Goal: Task Accomplishment & Management: Use online tool/utility

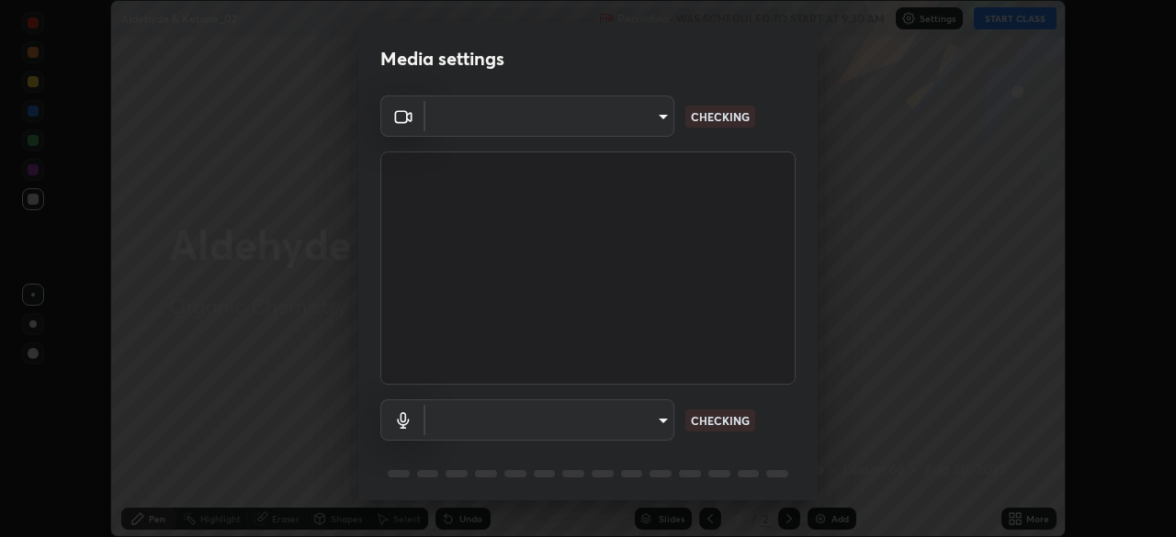
scroll to position [64, 0]
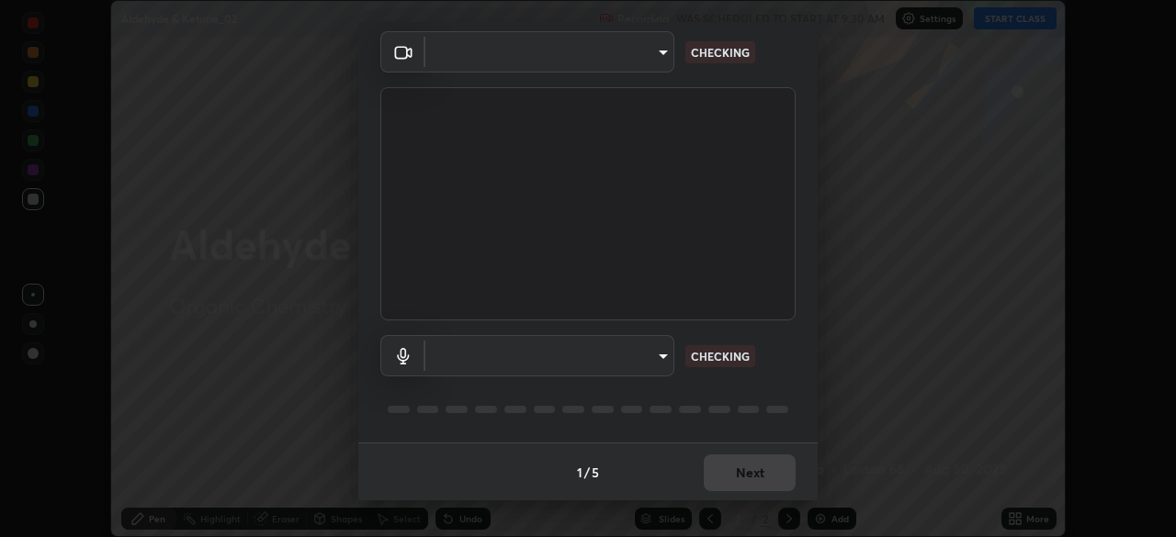
type input "e935e90e6c1ab5daa0dcc92e8481b2929d3357ce8b6dafce0a80e6d5474c7f03"
type input "c6b3c6d5c3a731f4ec6c3b5194e87e8aea126488fd752eaf3c94a14112842a4e"
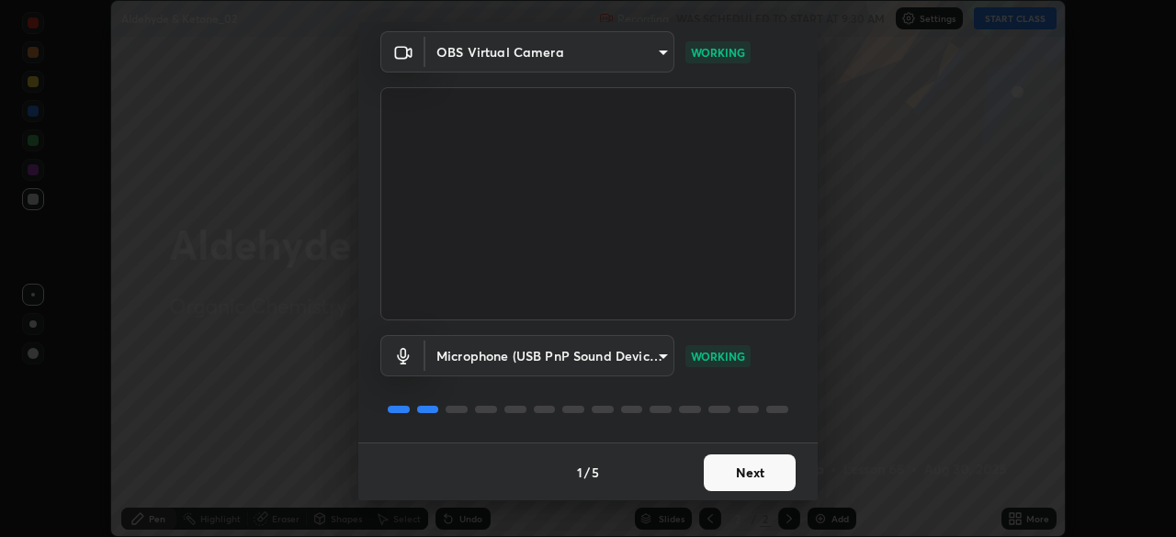
click at [748, 478] on button "Next" at bounding box center [750, 473] width 92 height 37
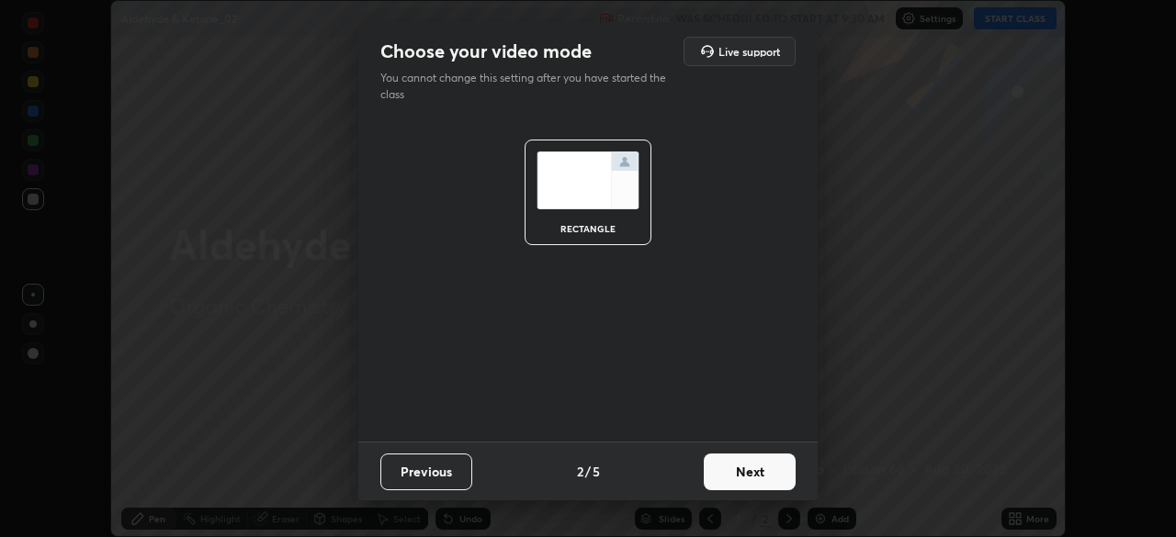
scroll to position [0, 0]
click at [746, 476] on button "Next" at bounding box center [750, 472] width 92 height 37
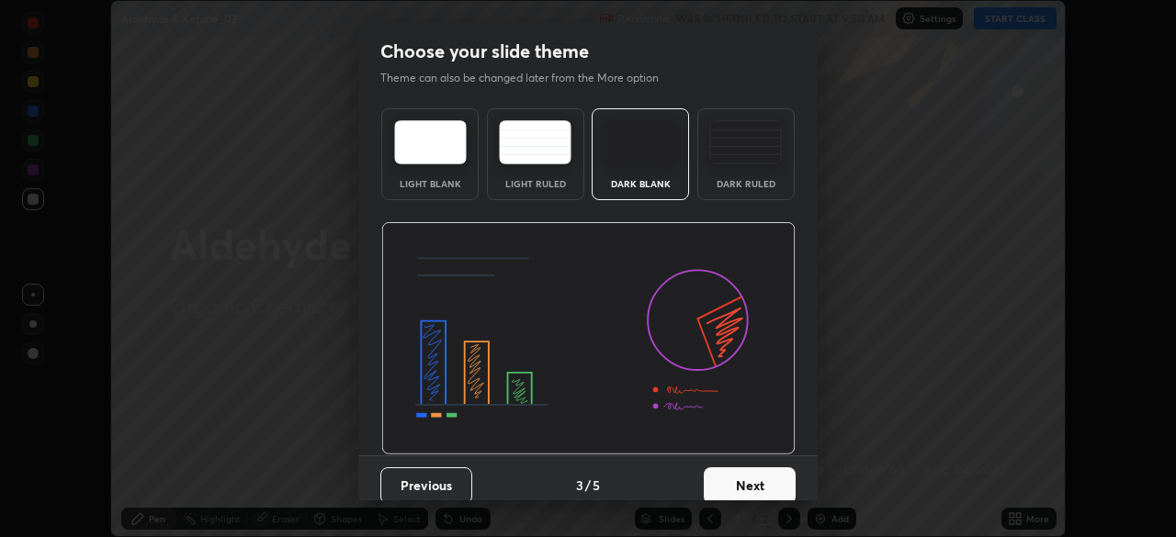
click at [746, 478] on button "Next" at bounding box center [750, 486] width 92 height 37
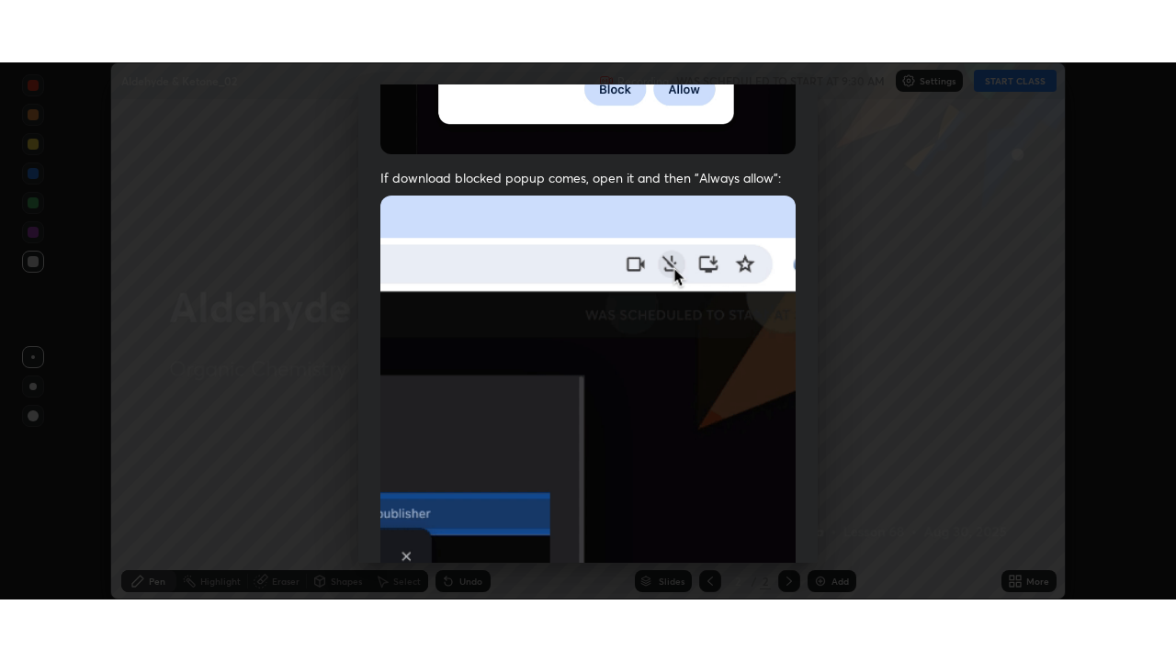
scroll to position [439, 0]
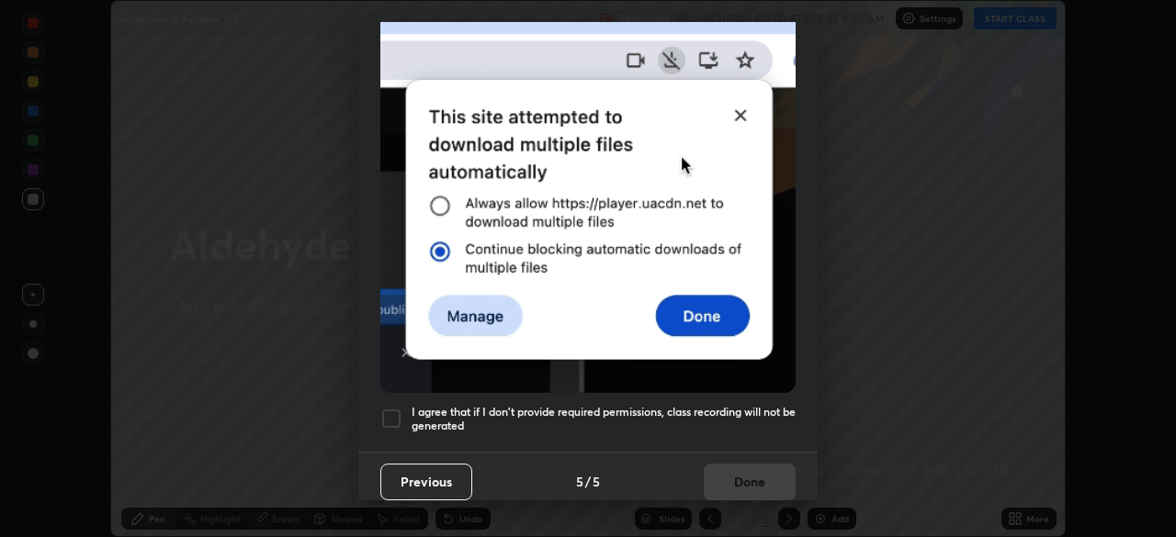
click at [385, 408] on div at bounding box center [391, 419] width 22 height 22
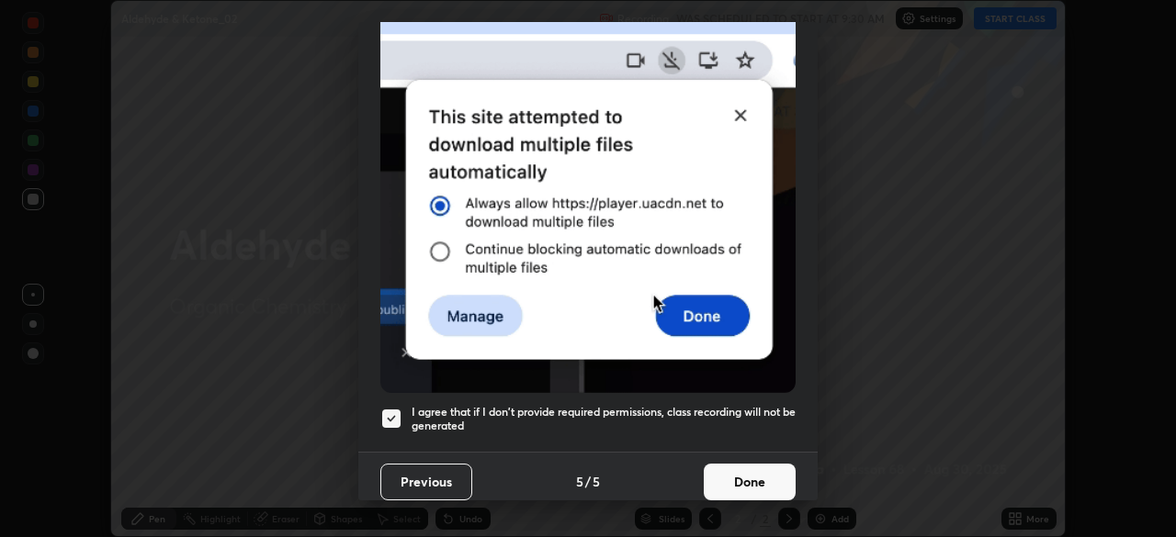
click at [755, 472] on button "Done" at bounding box center [750, 482] width 92 height 37
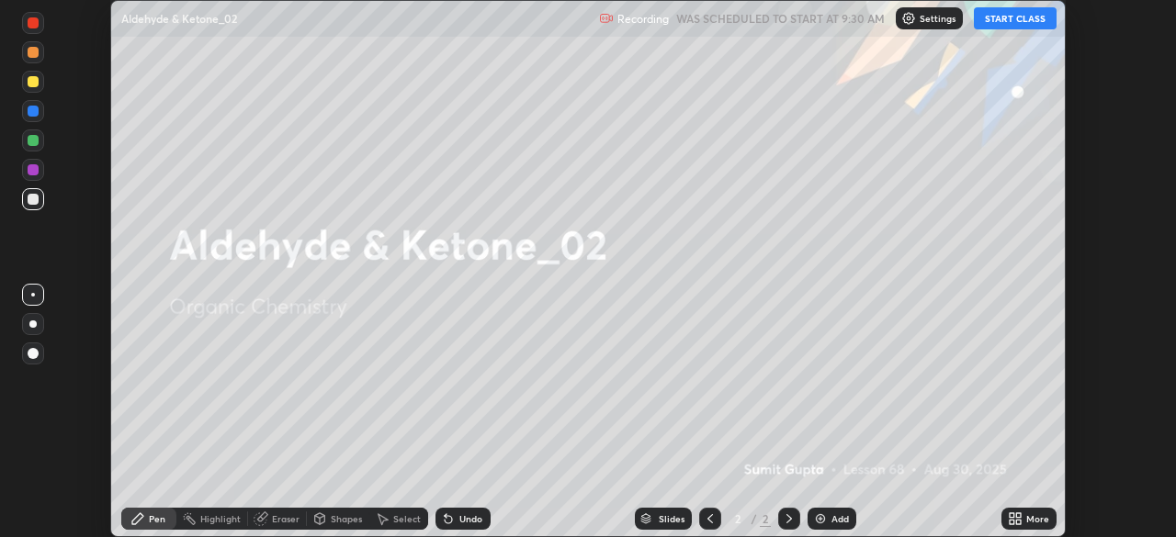
click at [1014, 17] on button "START CLASS" at bounding box center [1015, 18] width 83 height 22
click at [1021, 524] on icon at bounding box center [1018, 522] width 5 height 5
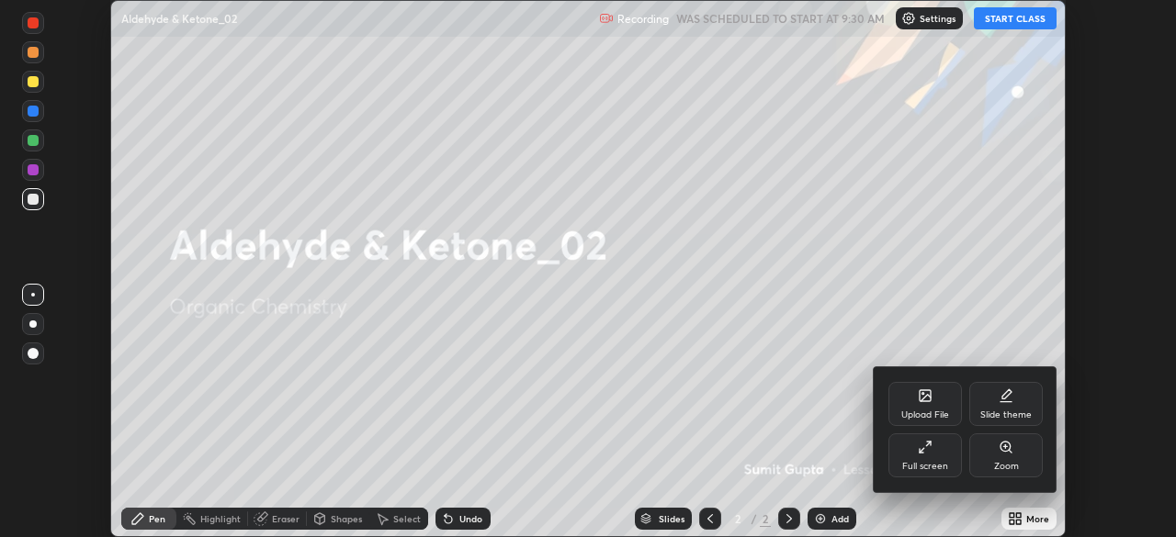
click at [930, 456] on div "Full screen" at bounding box center [924, 456] width 73 height 44
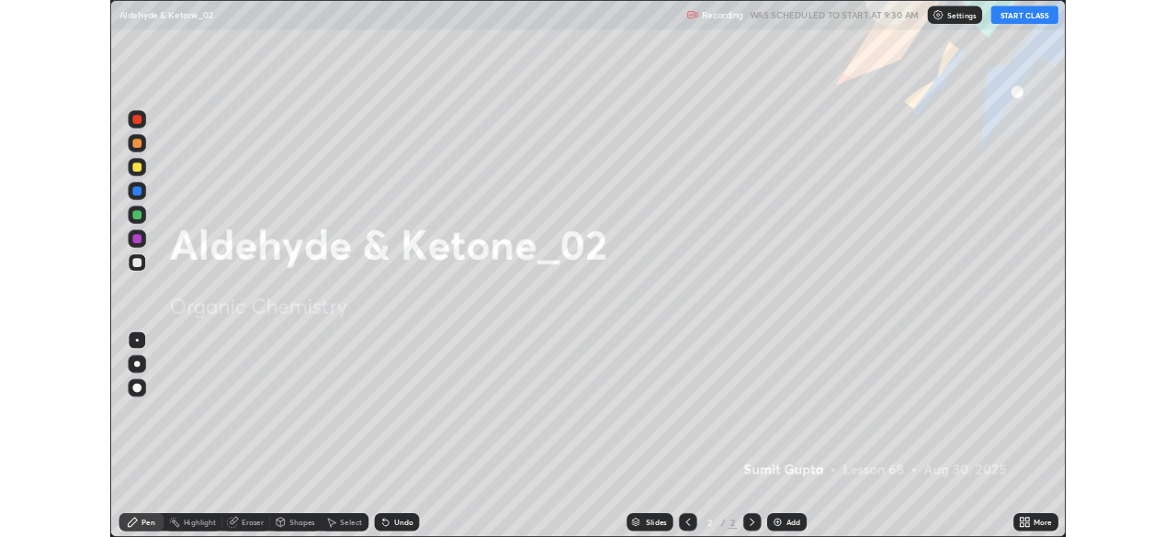
scroll to position [661, 1176]
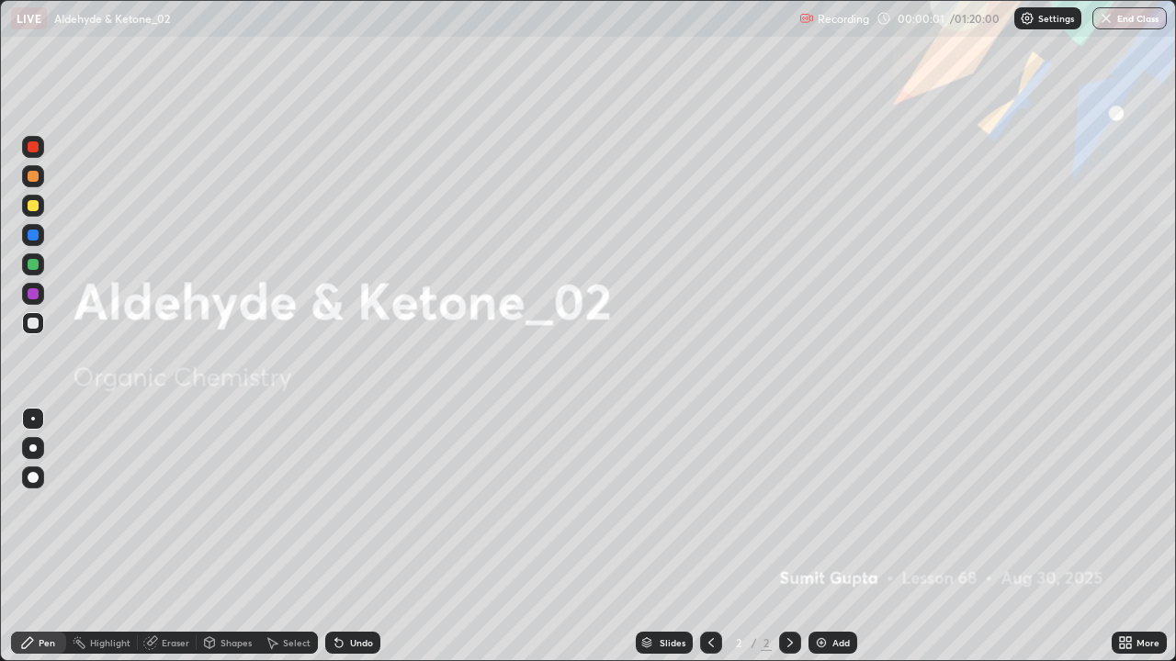
click at [826, 537] on img at bounding box center [821, 643] width 15 height 15
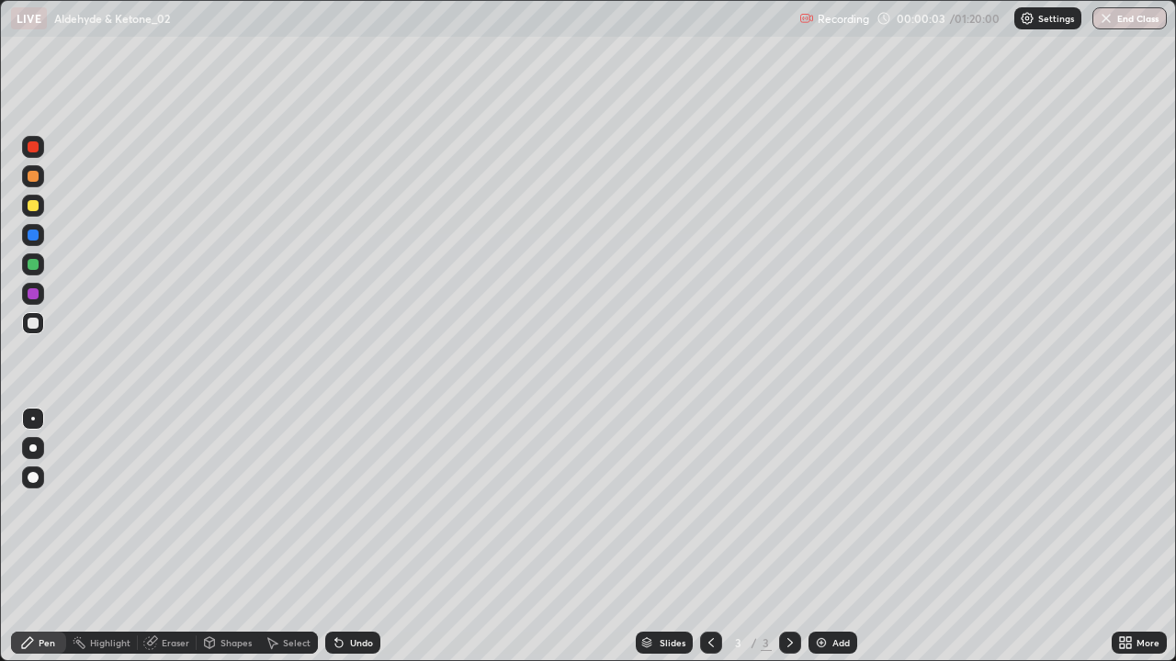
click at [33, 439] on div at bounding box center [33, 448] width 22 height 22
click at [35, 209] on div at bounding box center [33, 205] width 11 height 11
click at [33, 206] on div at bounding box center [33, 205] width 11 height 11
click at [33, 448] on div at bounding box center [32, 448] width 7 height 7
click at [31, 206] on div at bounding box center [33, 205] width 11 height 11
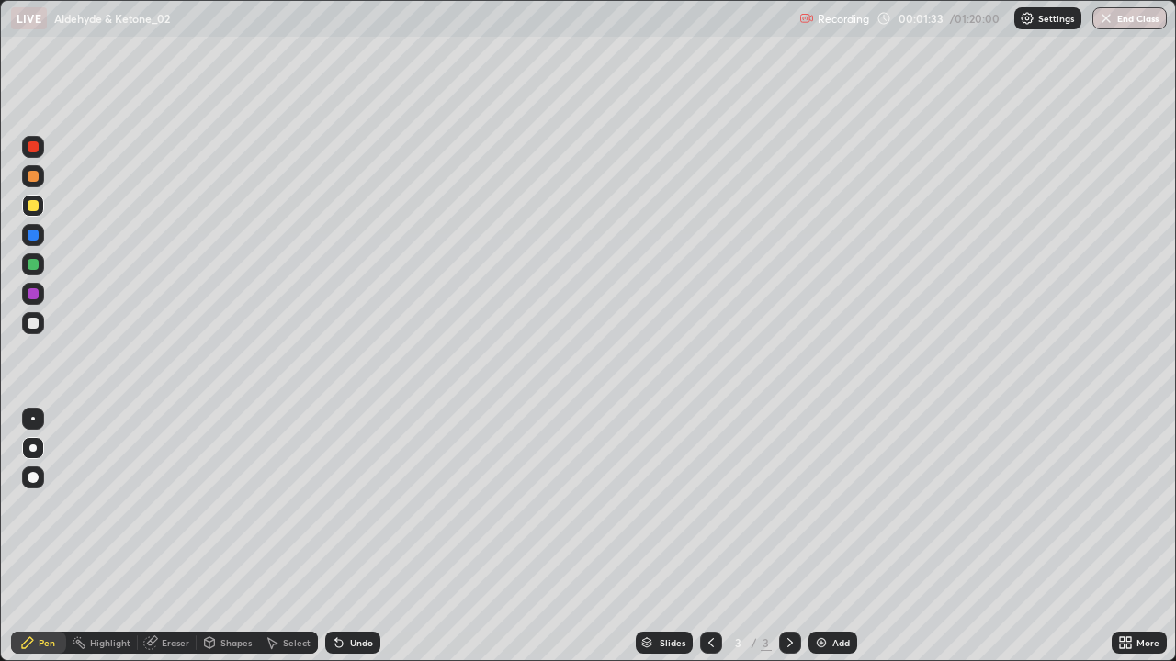
click at [709, 537] on icon at bounding box center [711, 643] width 15 height 15
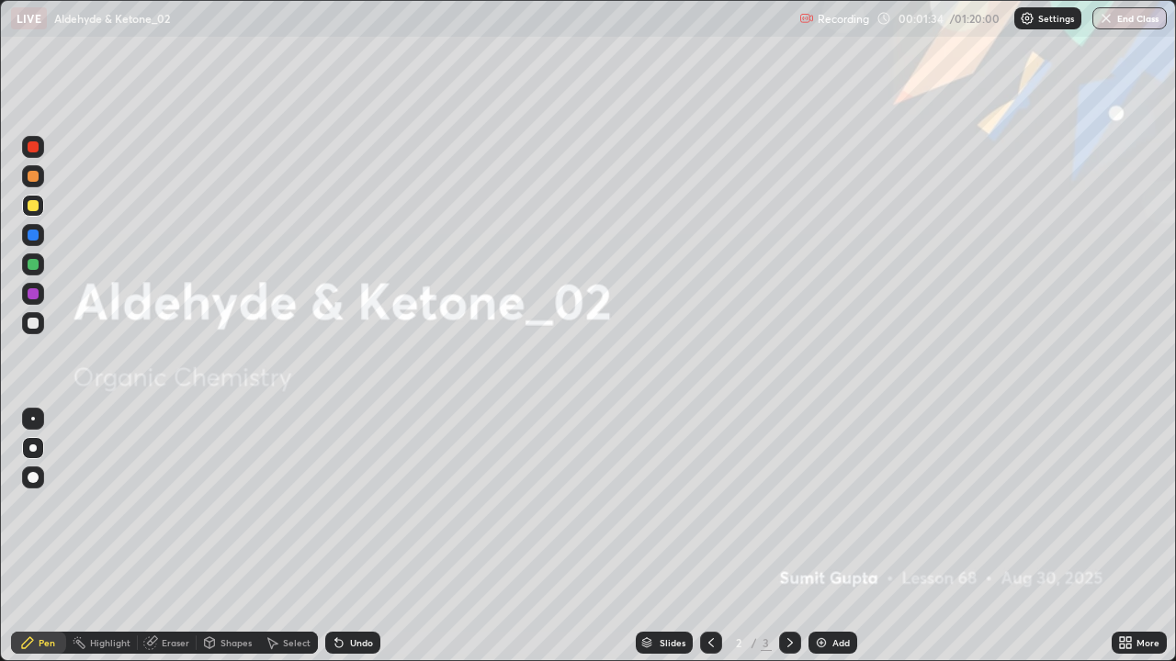
click at [828, 537] on div "Add" at bounding box center [832, 643] width 49 height 22
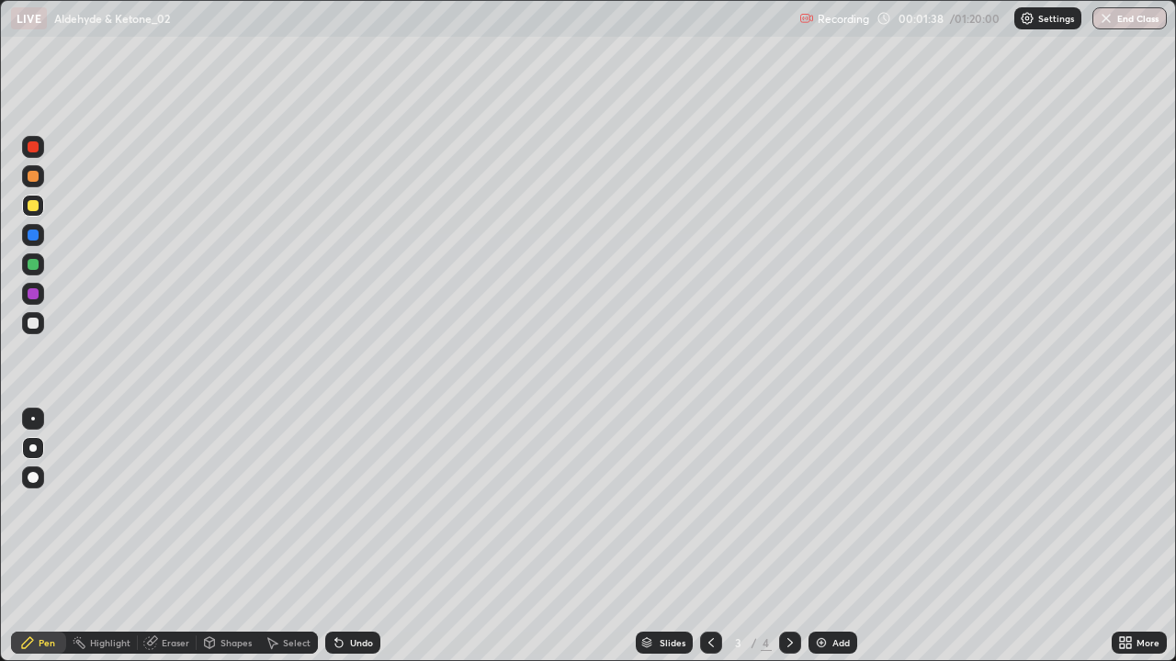
click at [30, 203] on div at bounding box center [33, 205] width 11 height 11
click at [783, 537] on icon at bounding box center [790, 643] width 15 height 15
click at [40, 324] on div at bounding box center [33, 323] width 22 height 22
click at [819, 537] on img at bounding box center [821, 643] width 15 height 15
click at [709, 537] on icon at bounding box center [711, 643] width 15 height 15
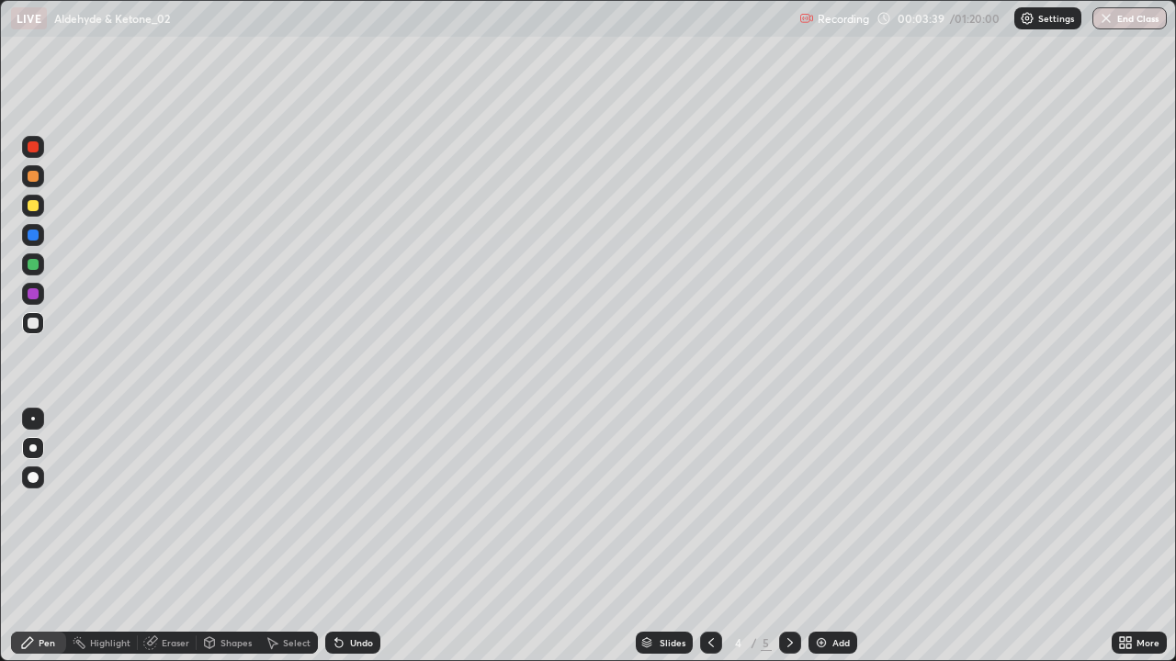
click at [270, 537] on icon at bounding box center [273, 643] width 10 height 11
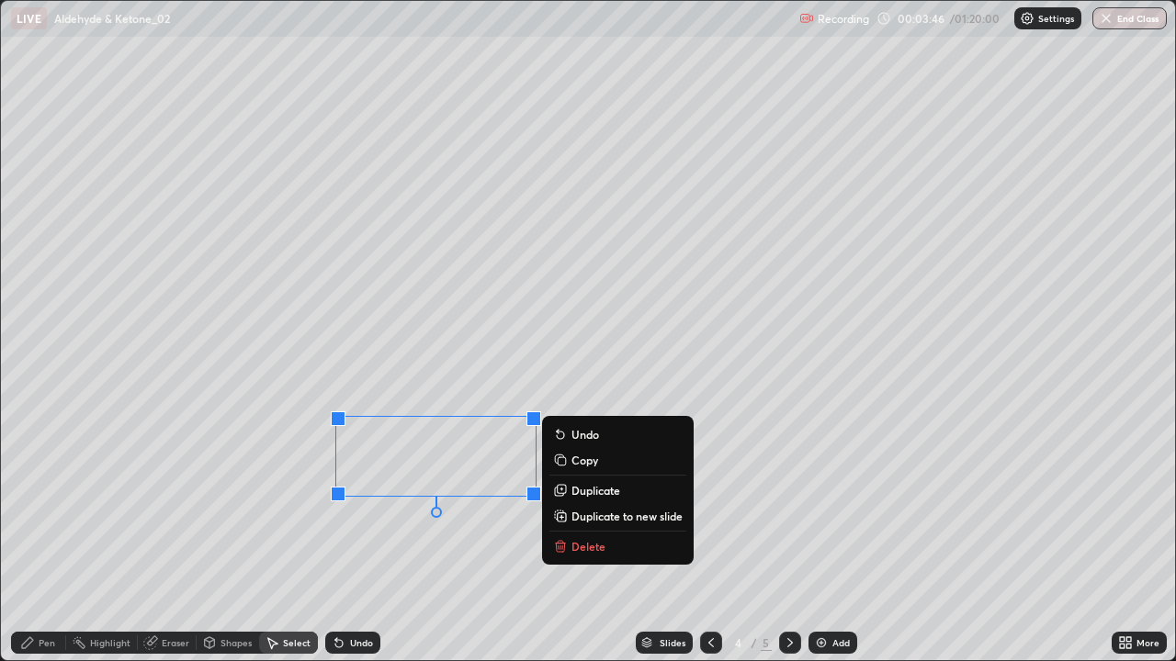
click at [568, 537] on button "Delete" at bounding box center [617, 547] width 137 height 22
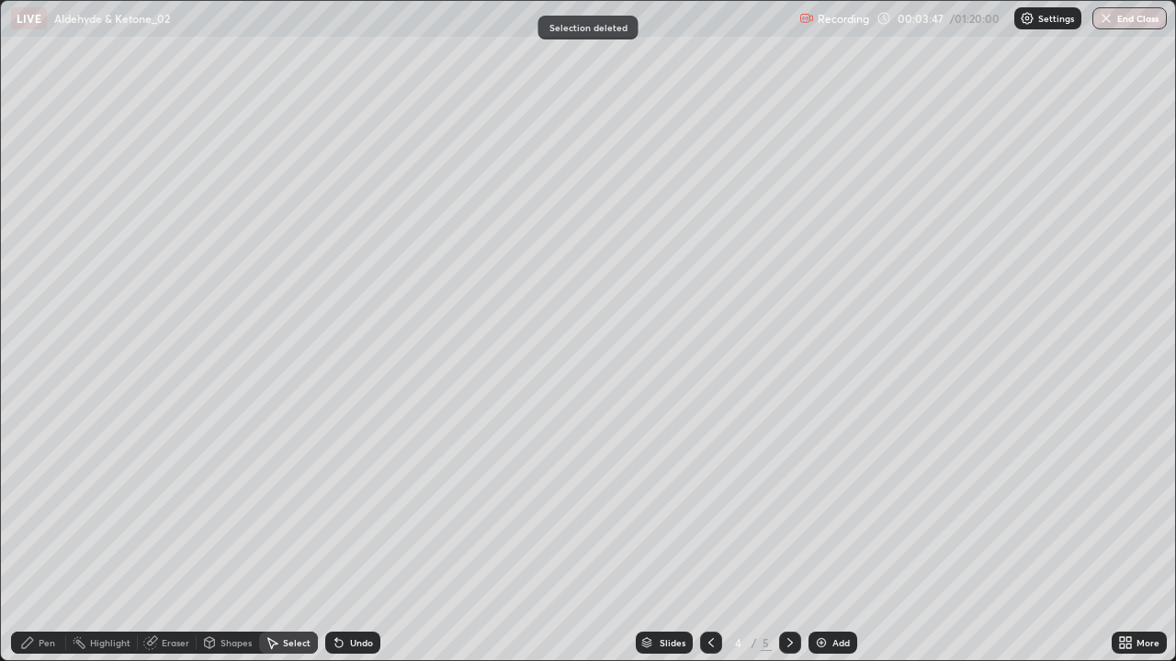
click at [33, 537] on icon at bounding box center [27, 643] width 15 height 15
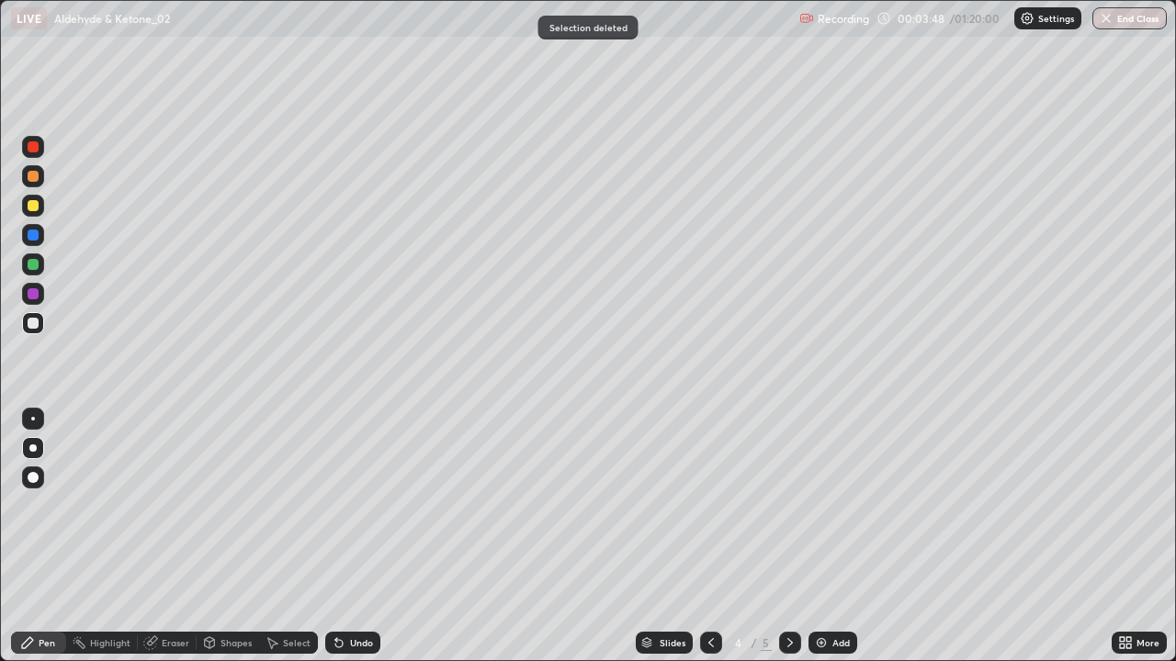
click at [51, 537] on div "Pen" at bounding box center [47, 642] width 17 height 9
click at [789, 537] on icon at bounding box center [790, 643] width 15 height 15
click at [829, 537] on div "Add" at bounding box center [832, 643] width 49 height 22
click at [285, 537] on div "Select" at bounding box center [297, 642] width 28 height 9
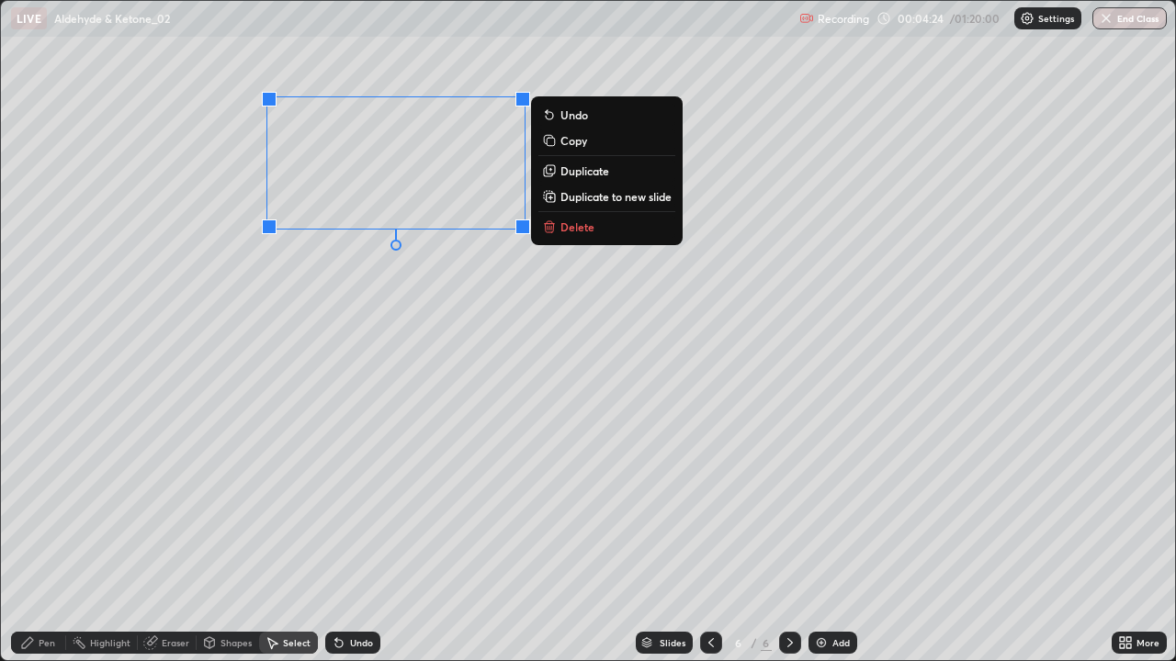
click at [564, 227] on p "Delete" at bounding box center [577, 227] width 34 height 15
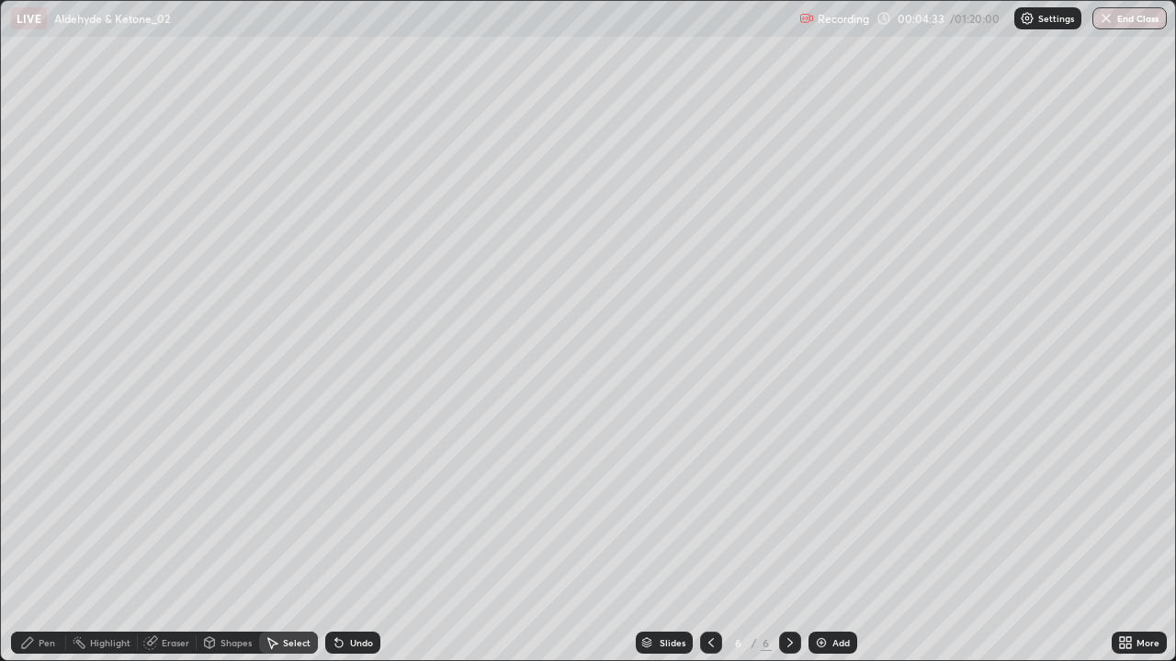
click at [30, 537] on icon at bounding box center [27, 643] width 11 height 11
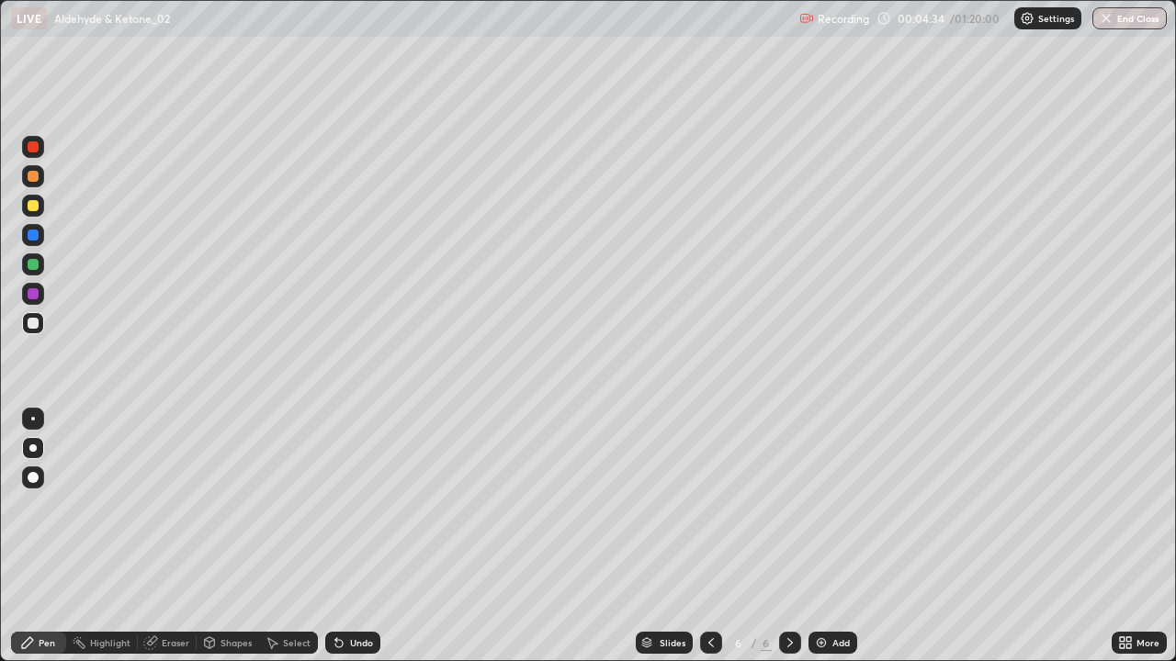
click at [31, 265] on div at bounding box center [33, 264] width 11 height 11
click at [31, 237] on div at bounding box center [33, 235] width 11 height 11
click at [26, 325] on div at bounding box center [33, 323] width 22 height 22
click at [351, 537] on div "Undo" at bounding box center [361, 642] width 23 height 9
click at [350, 537] on div "Undo" at bounding box center [352, 643] width 55 height 22
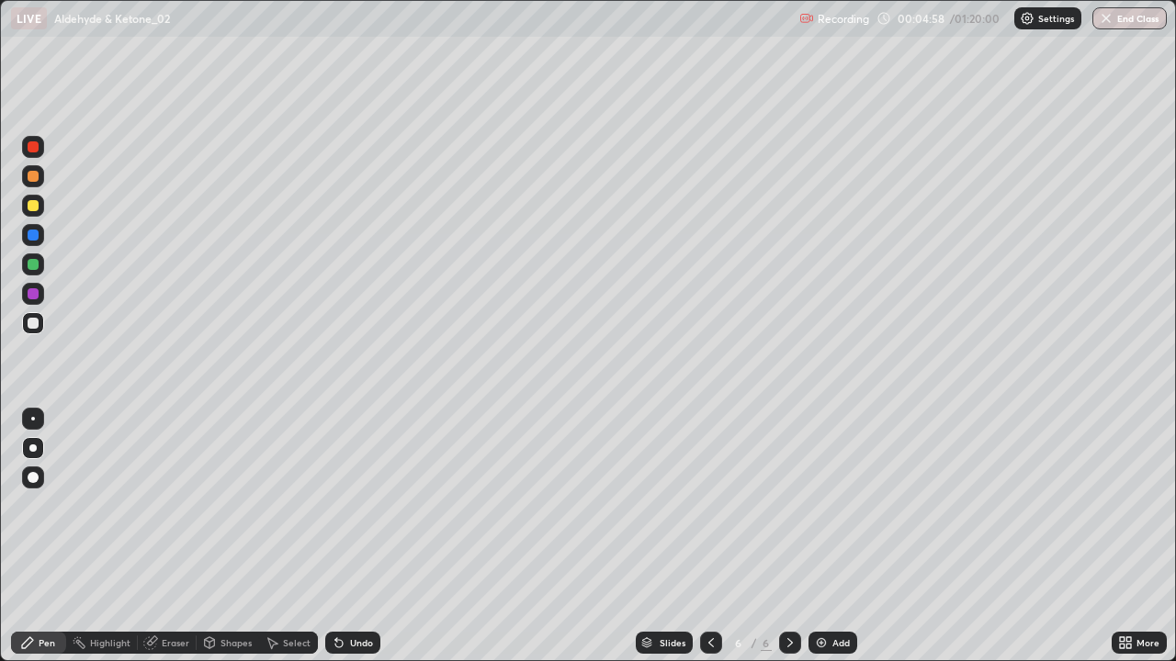
click at [345, 537] on div "Undo" at bounding box center [352, 643] width 55 height 22
click at [37, 208] on div at bounding box center [33, 205] width 11 height 11
click at [33, 322] on div at bounding box center [33, 323] width 11 height 11
click at [830, 537] on div "Add" at bounding box center [832, 643] width 49 height 22
click at [31, 322] on div at bounding box center [33, 323] width 11 height 11
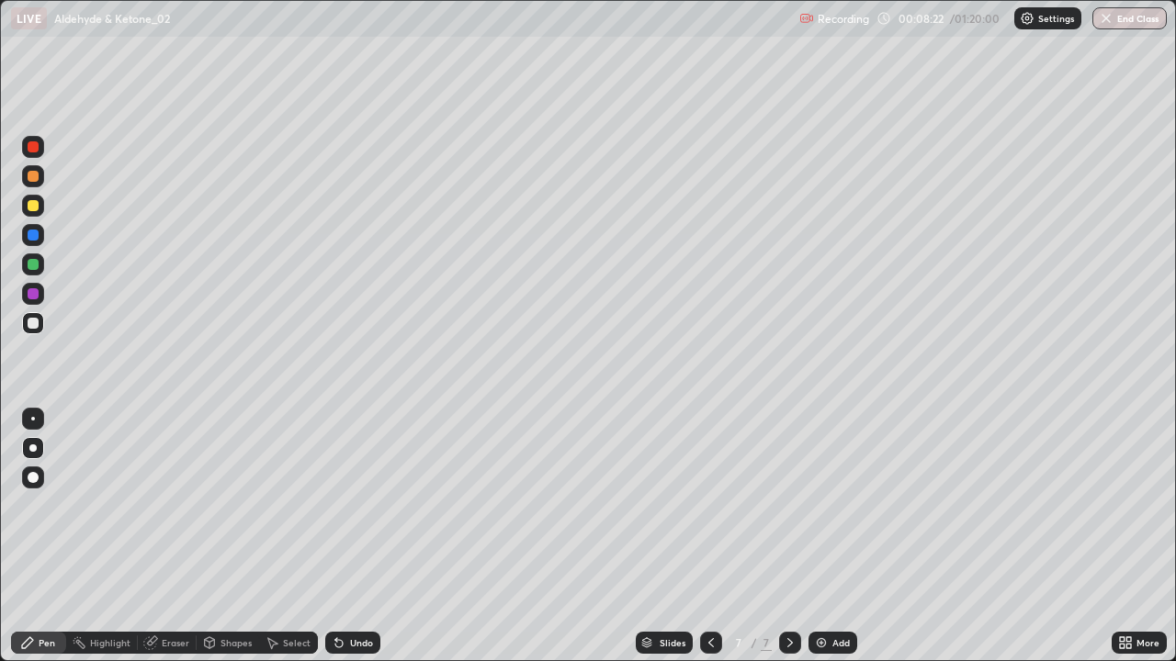
click at [35, 296] on div at bounding box center [33, 293] width 11 height 11
click at [36, 206] on div at bounding box center [33, 205] width 11 height 11
click at [36, 322] on div at bounding box center [33, 323] width 11 height 11
click at [37, 236] on div at bounding box center [33, 235] width 11 height 11
click at [33, 206] on div at bounding box center [33, 205] width 11 height 11
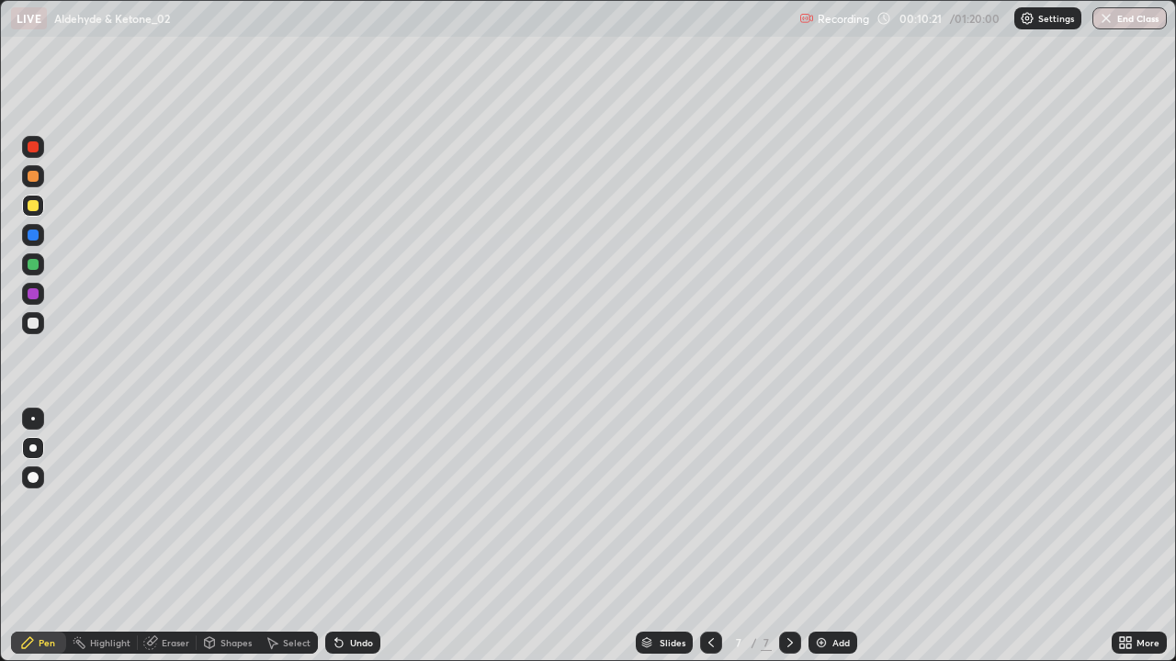
click at [32, 331] on div at bounding box center [33, 323] width 22 height 22
click at [32, 326] on div at bounding box center [33, 323] width 11 height 11
click at [34, 235] on div at bounding box center [33, 235] width 11 height 11
click at [32, 204] on div at bounding box center [33, 205] width 11 height 11
click at [277, 537] on div "Select" at bounding box center [288, 643] width 59 height 22
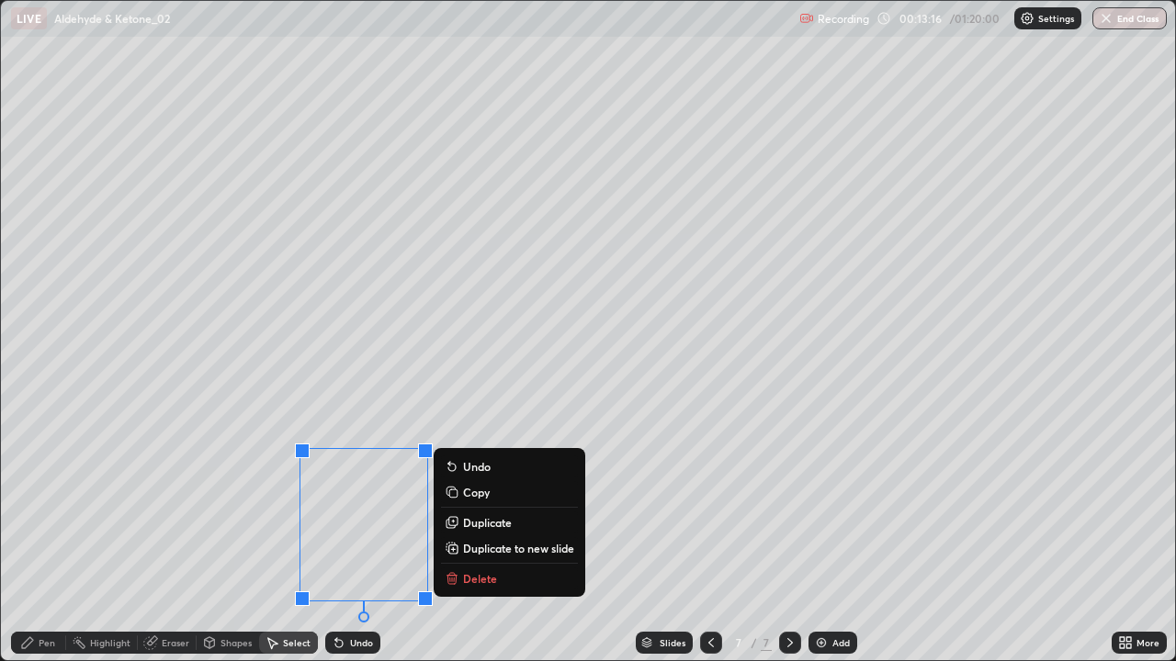
click at [464, 537] on p "Delete" at bounding box center [480, 578] width 34 height 15
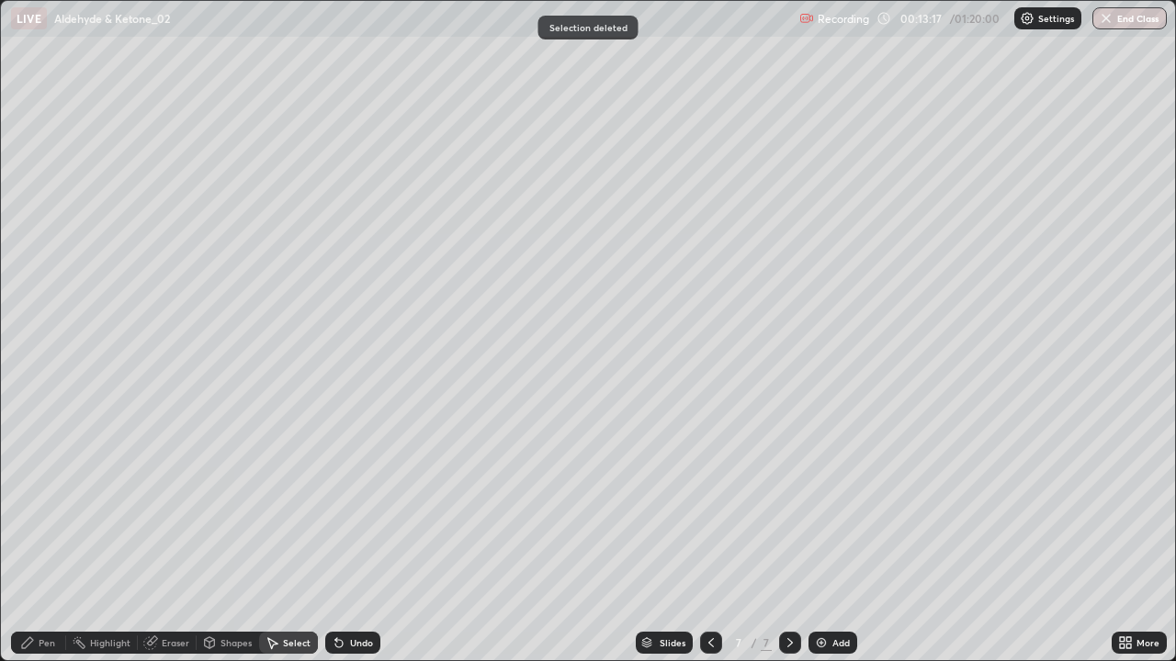
click at [33, 537] on icon at bounding box center [27, 643] width 15 height 15
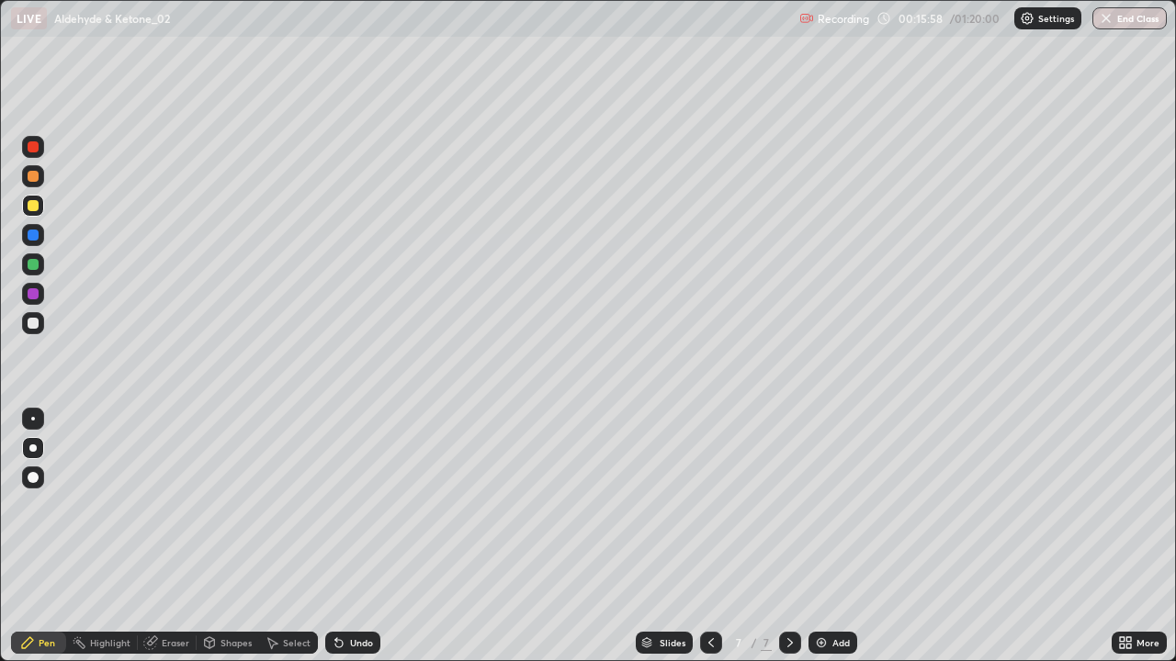
click at [832, 537] on div "Add" at bounding box center [840, 642] width 17 height 9
click at [25, 199] on div at bounding box center [33, 206] width 22 height 22
click at [36, 176] on div at bounding box center [33, 176] width 11 height 11
click at [33, 322] on div at bounding box center [33, 323] width 11 height 11
click at [28, 209] on div at bounding box center [33, 205] width 11 height 11
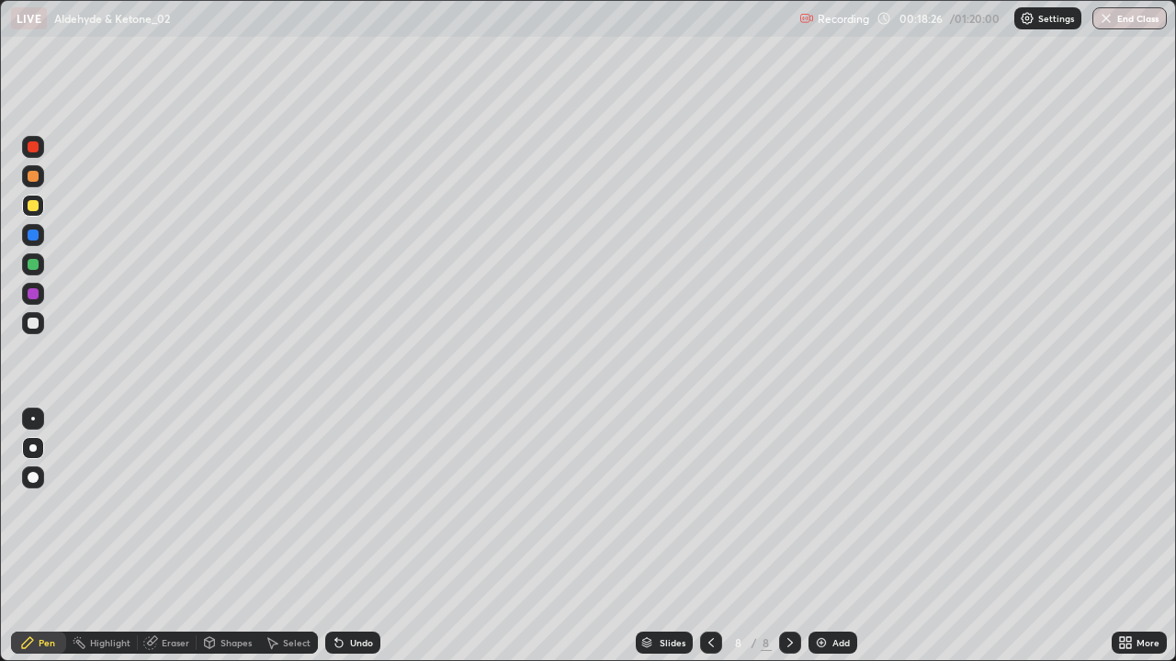
click at [34, 212] on div at bounding box center [33, 206] width 22 height 22
click at [35, 323] on div at bounding box center [33, 323] width 11 height 11
click at [277, 537] on icon at bounding box center [272, 643] width 15 height 15
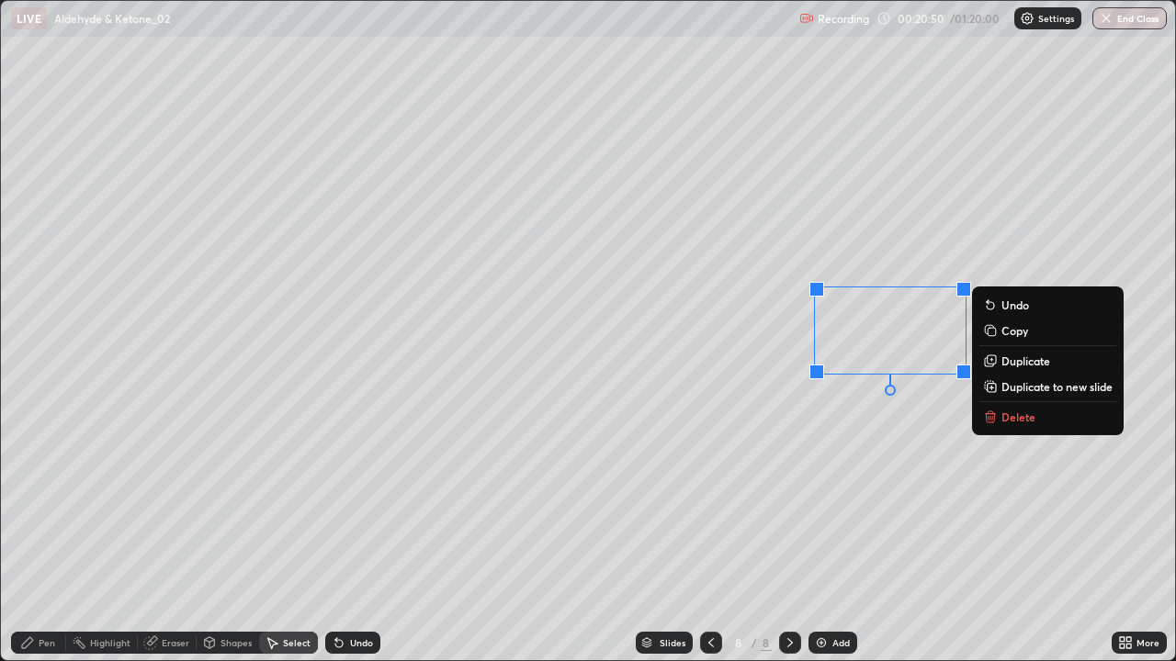
click at [1007, 423] on p "Delete" at bounding box center [1018, 417] width 34 height 15
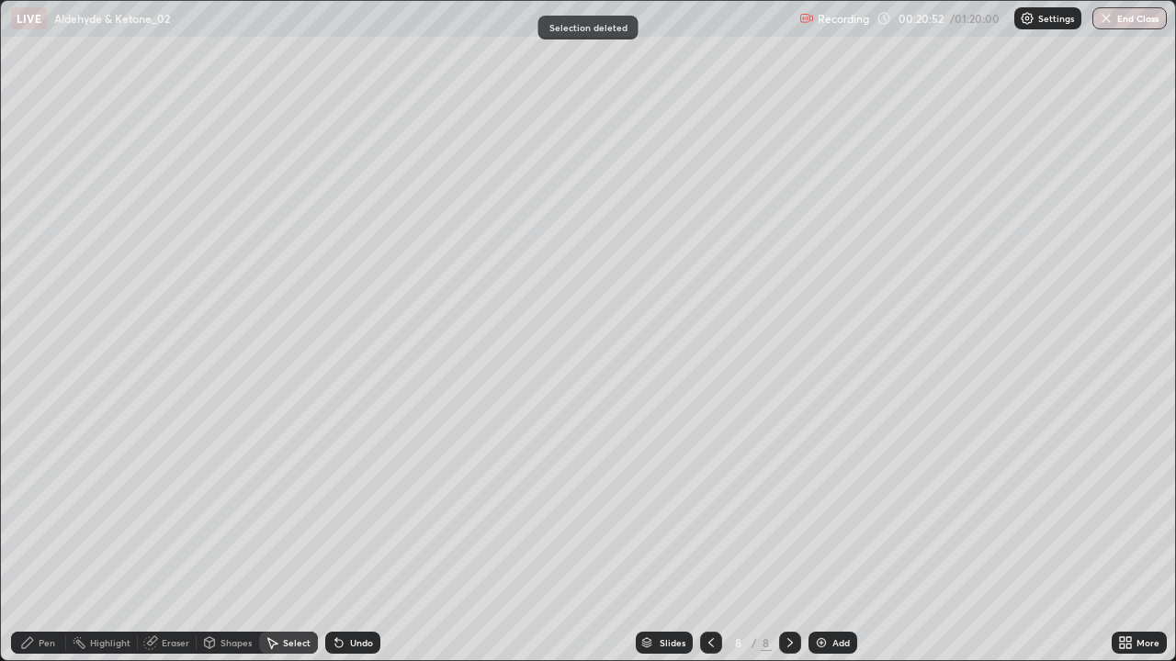
click at [24, 537] on div "Pen" at bounding box center [38, 643] width 55 height 22
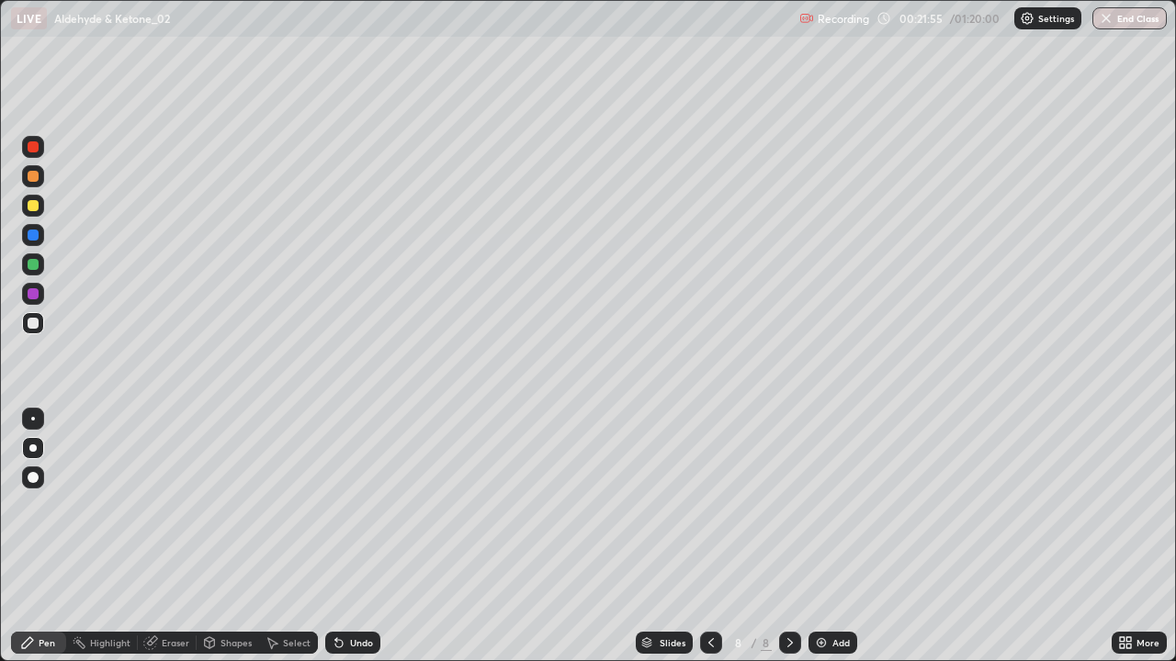
click at [783, 537] on icon at bounding box center [790, 643] width 15 height 15
click at [827, 537] on div "Add" at bounding box center [832, 643] width 49 height 22
click at [47, 537] on div "Pen" at bounding box center [47, 642] width 17 height 9
click at [29, 320] on div at bounding box center [33, 323] width 11 height 11
click at [25, 291] on div at bounding box center [33, 294] width 22 height 22
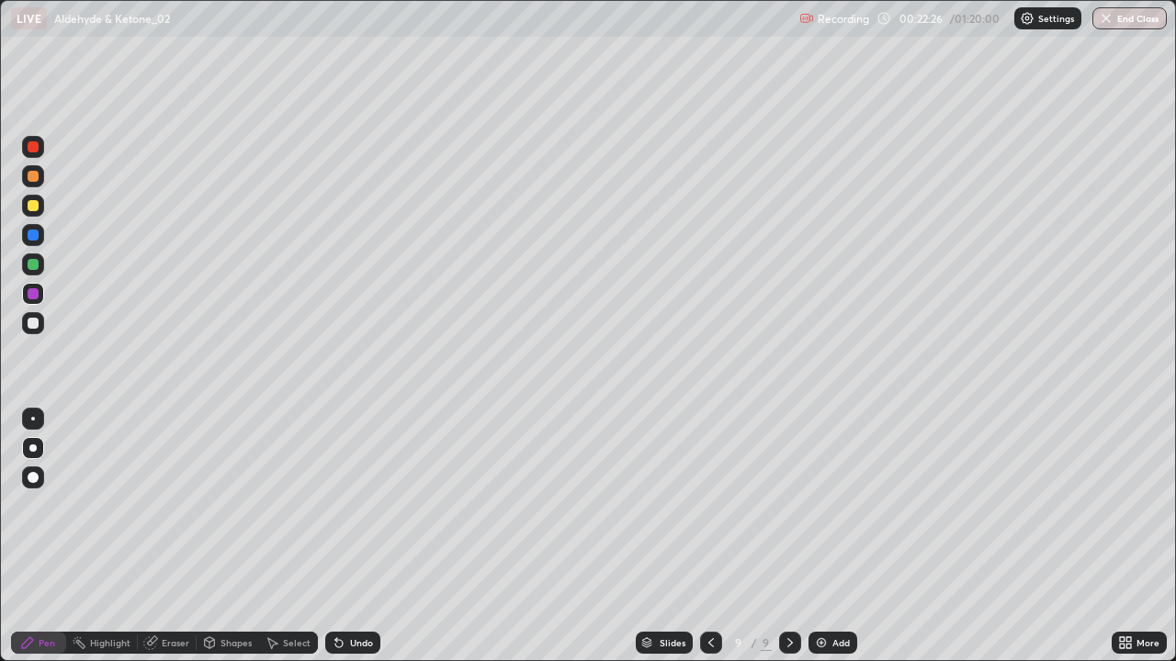
click at [37, 204] on div at bounding box center [33, 205] width 11 height 11
click at [31, 324] on div at bounding box center [33, 323] width 11 height 11
click at [285, 537] on div "Select" at bounding box center [288, 643] width 59 height 22
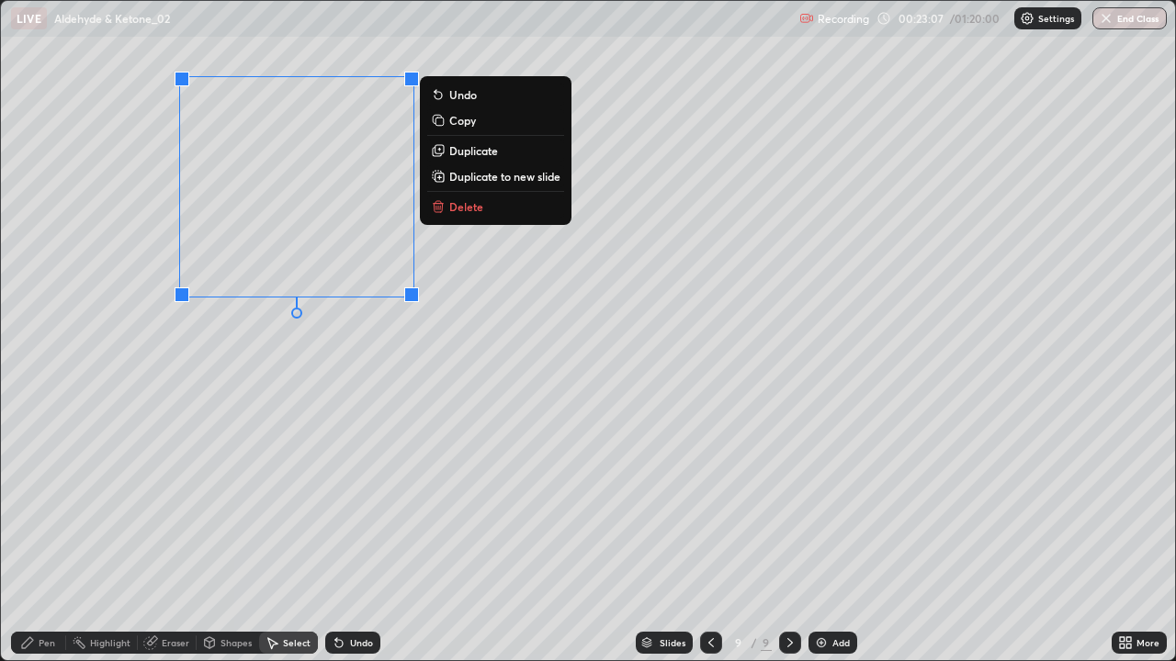
click at [463, 208] on p "Delete" at bounding box center [466, 206] width 34 height 15
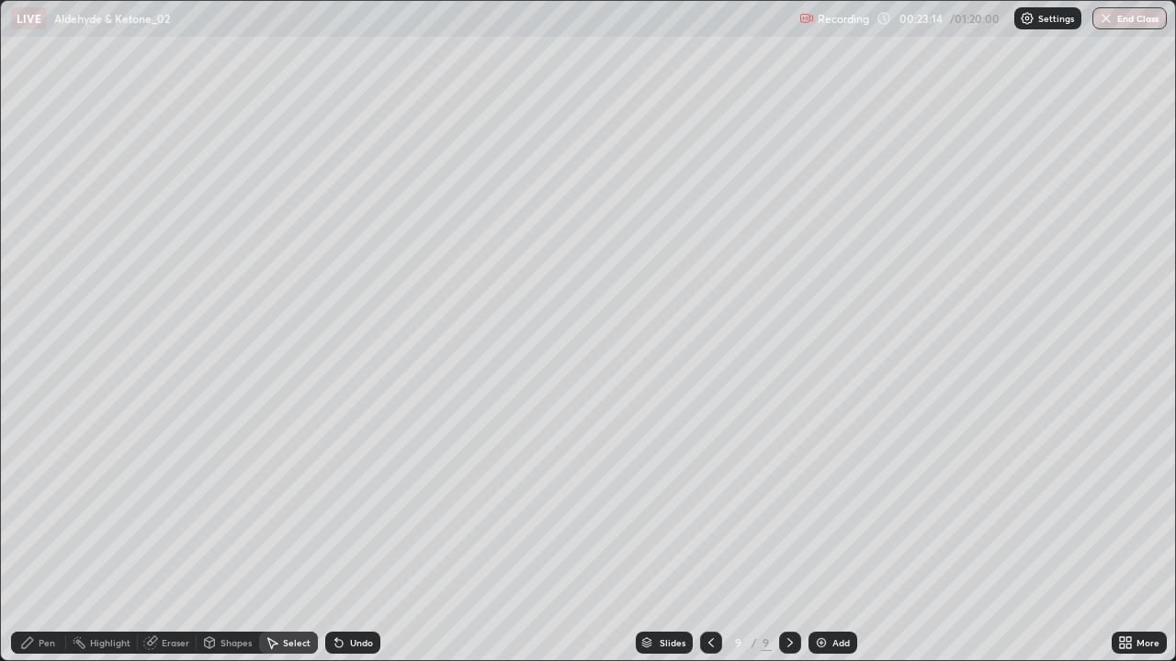
click at [33, 537] on icon at bounding box center [27, 643] width 15 height 15
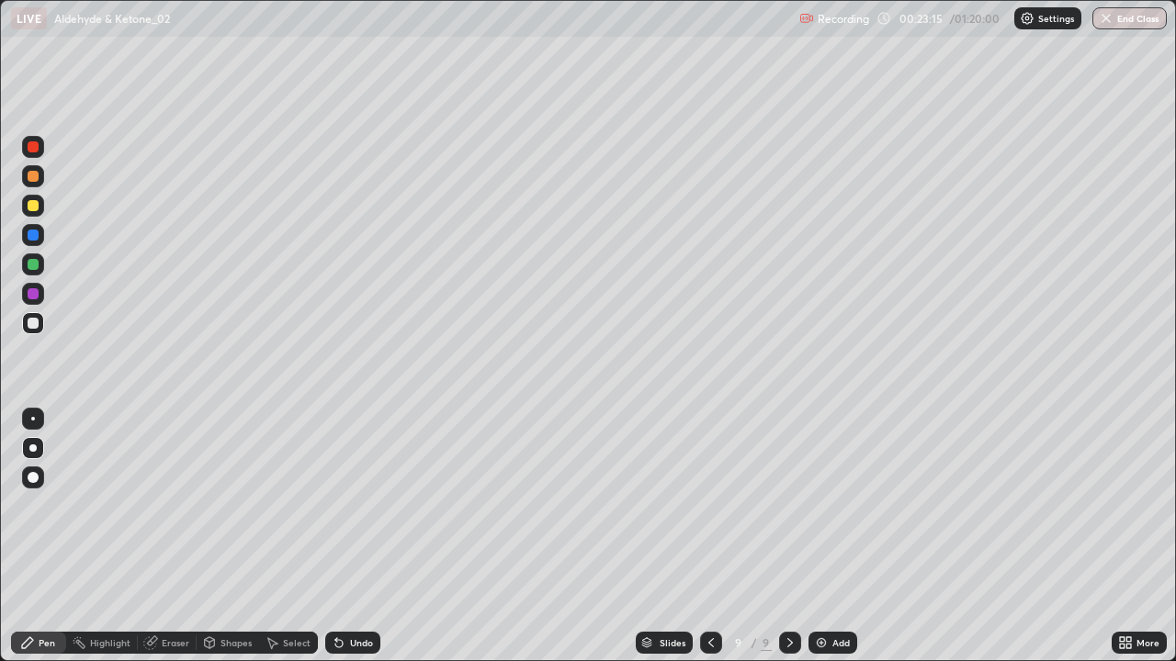
click at [31, 209] on div at bounding box center [33, 205] width 11 height 11
click at [28, 315] on div at bounding box center [33, 323] width 22 height 22
click at [335, 537] on icon at bounding box center [336, 639] width 2 height 2
click at [31, 202] on div at bounding box center [33, 205] width 11 height 11
click at [825, 537] on img at bounding box center [821, 643] width 15 height 15
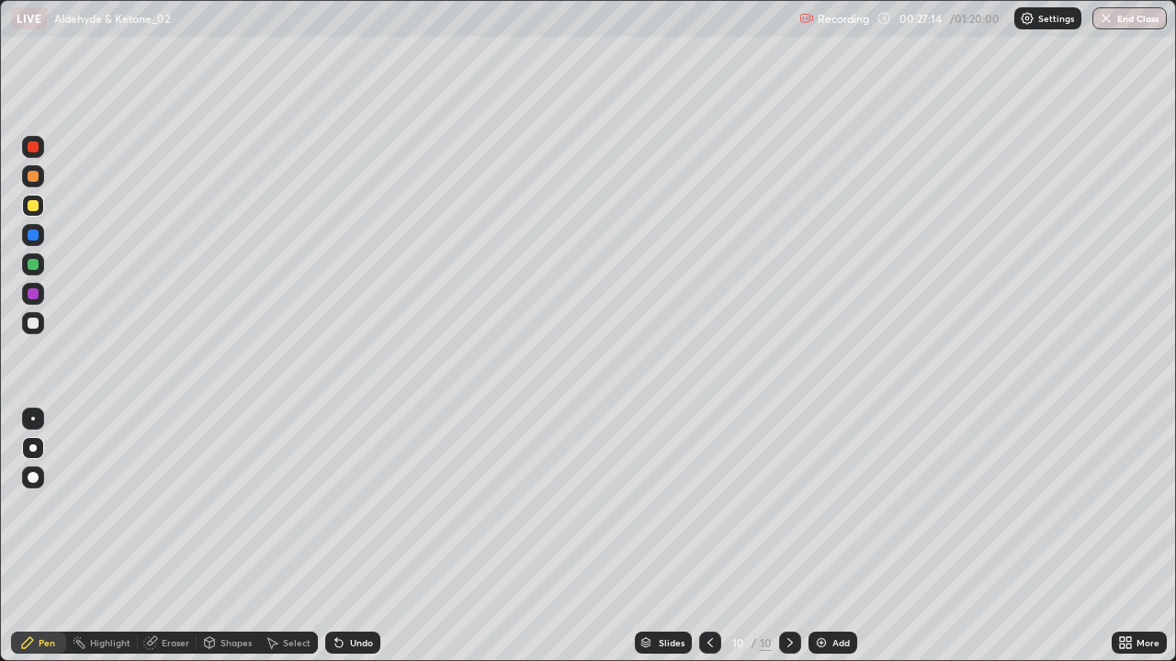
click at [33, 316] on div at bounding box center [33, 323] width 22 height 22
click at [29, 209] on div at bounding box center [33, 205] width 11 height 11
click at [38, 294] on div at bounding box center [33, 293] width 11 height 11
click at [37, 269] on div at bounding box center [33, 264] width 11 height 11
click at [34, 319] on div at bounding box center [33, 323] width 11 height 11
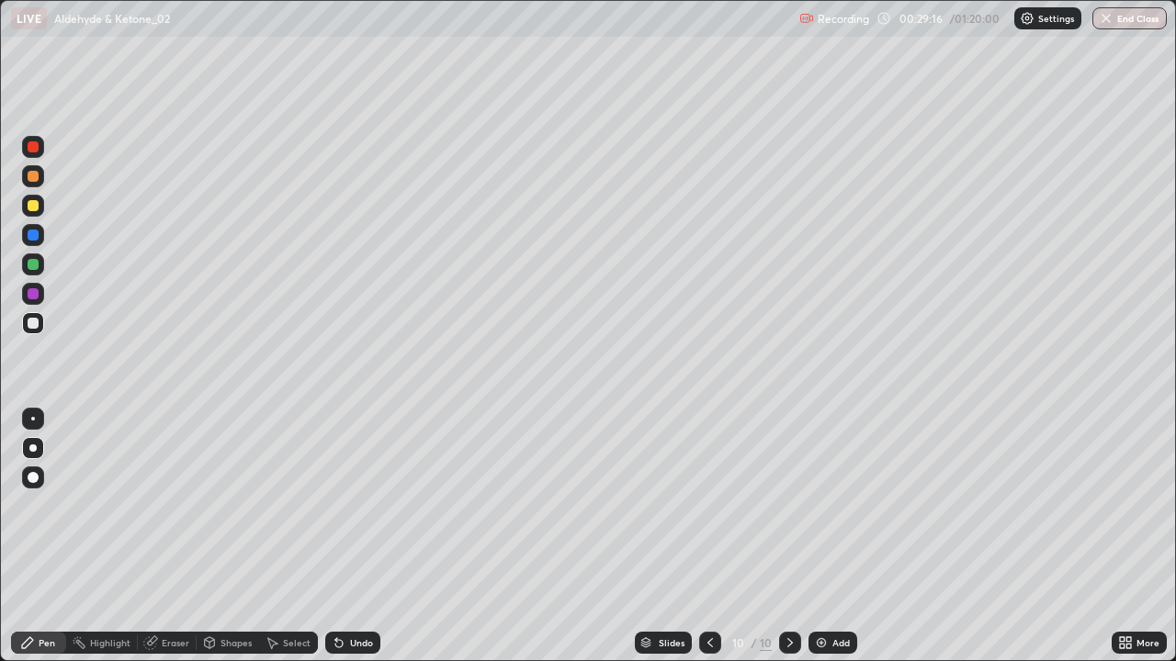
click at [35, 261] on div at bounding box center [33, 264] width 11 height 11
click at [31, 214] on div at bounding box center [33, 206] width 22 height 22
click at [164, 537] on div "Eraser" at bounding box center [176, 642] width 28 height 9
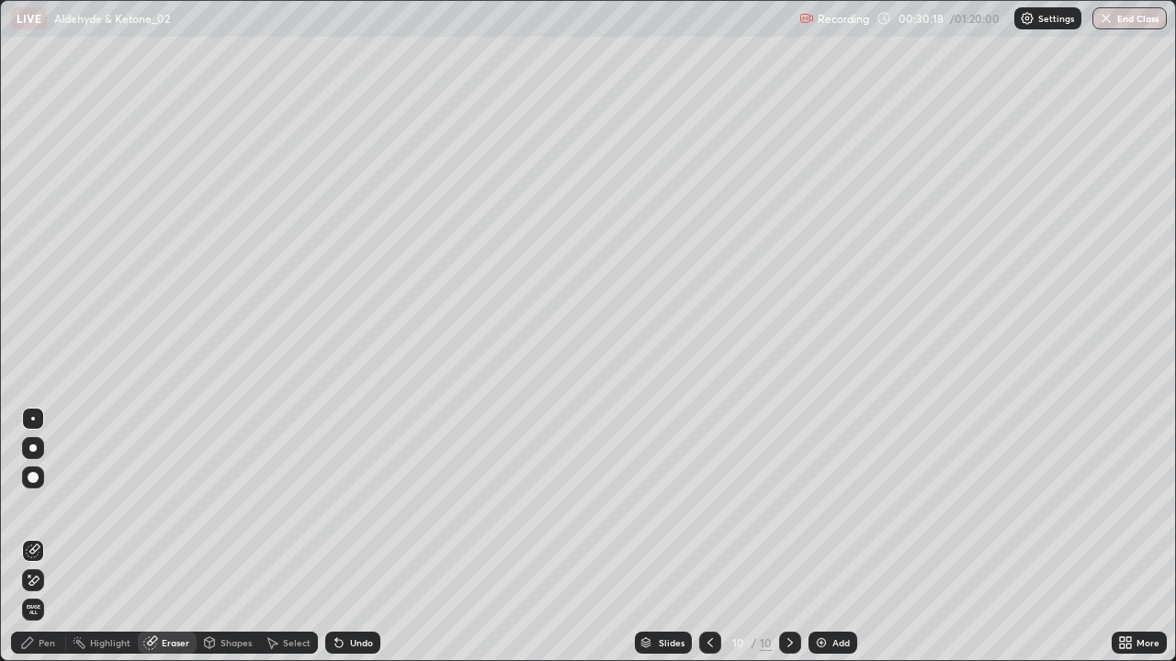
click at [28, 537] on icon at bounding box center [27, 643] width 15 height 15
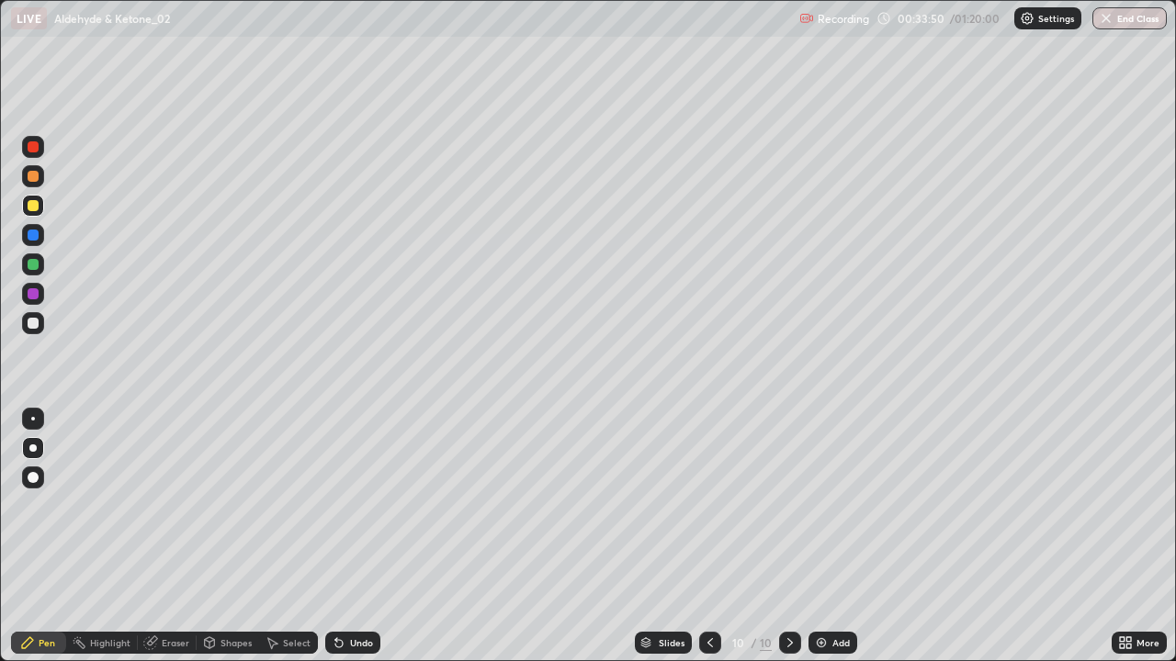
click at [830, 537] on div "Add" at bounding box center [832, 643] width 49 height 22
click at [33, 313] on div at bounding box center [33, 323] width 22 height 22
click at [35, 210] on div at bounding box center [33, 205] width 11 height 11
click at [36, 318] on div at bounding box center [33, 323] width 11 height 11
click at [37, 291] on div at bounding box center [33, 293] width 11 height 11
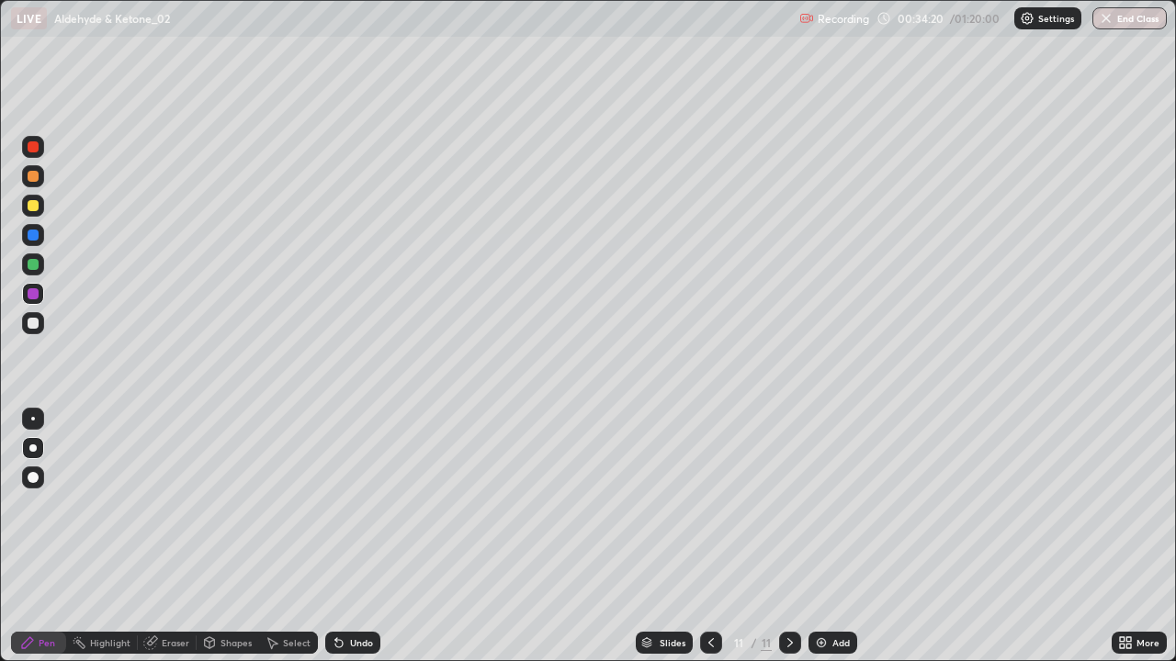
click at [168, 537] on div "Eraser" at bounding box center [176, 642] width 28 height 9
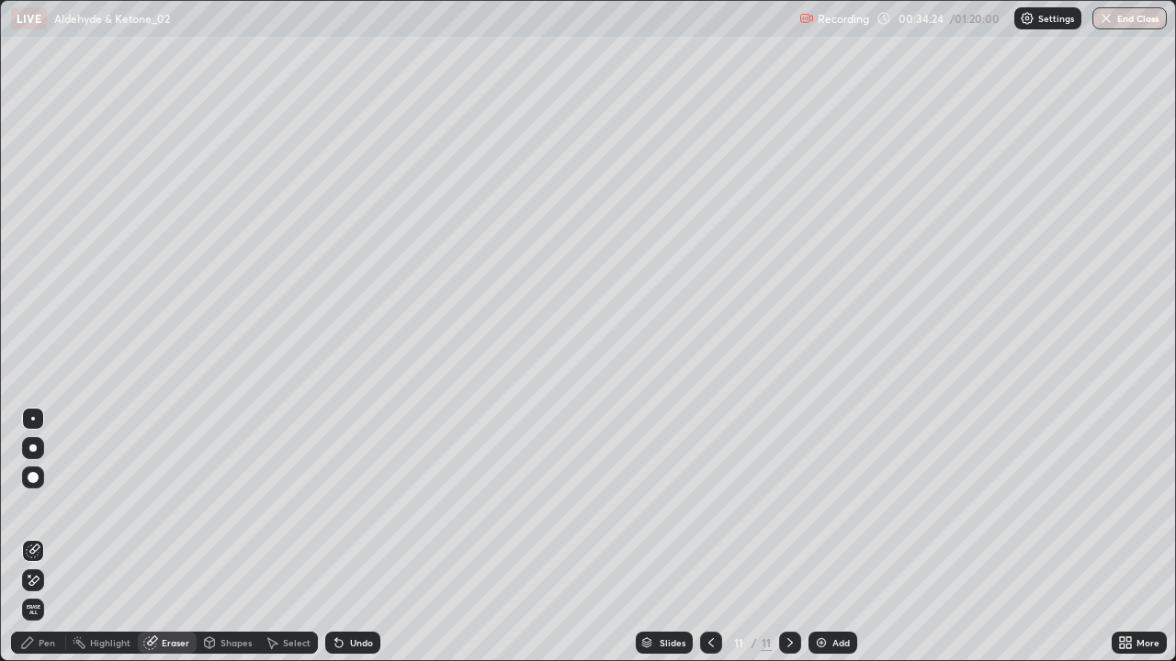
click at [15, 537] on div "Pen" at bounding box center [38, 643] width 55 height 22
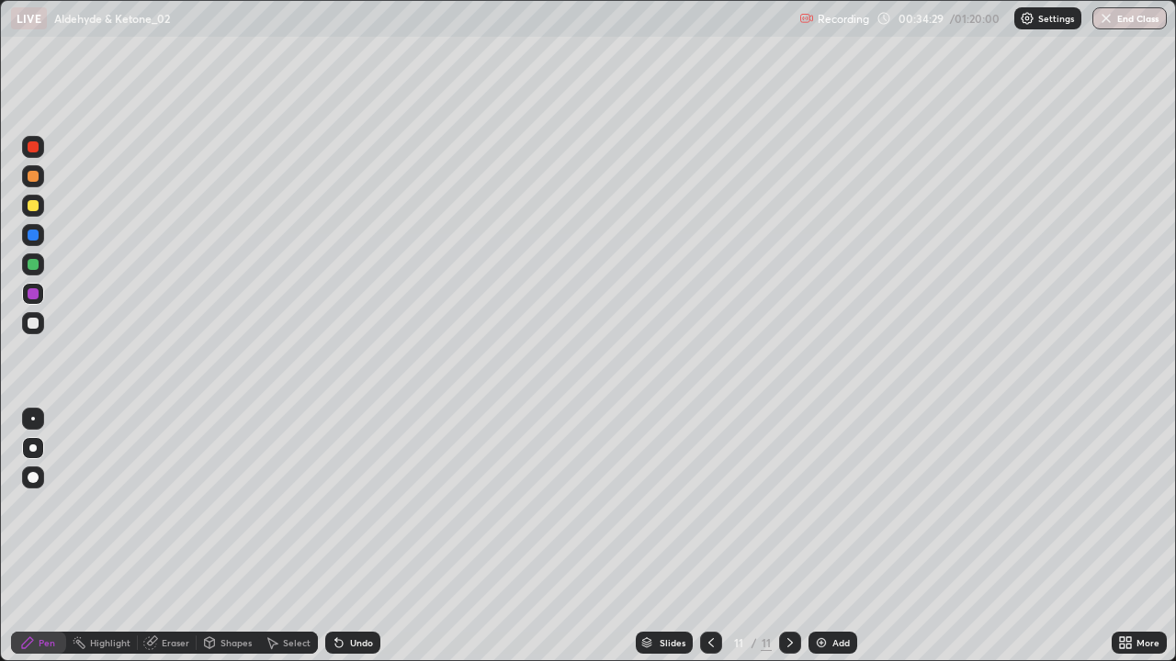
click at [33, 323] on div at bounding box center [33, 323] width 11 height 11
click at [32, 323] on div at bounding box center [33, 323] width 11 height 11
click at [33, 209] on div at bounding box center [33, 205] width 11 height 11
click at [29, 215] on div at bounding box center [33, 206] width 22 height 22
click at [28, 327] on div at bounding box center [33, 323] width 11 height 11
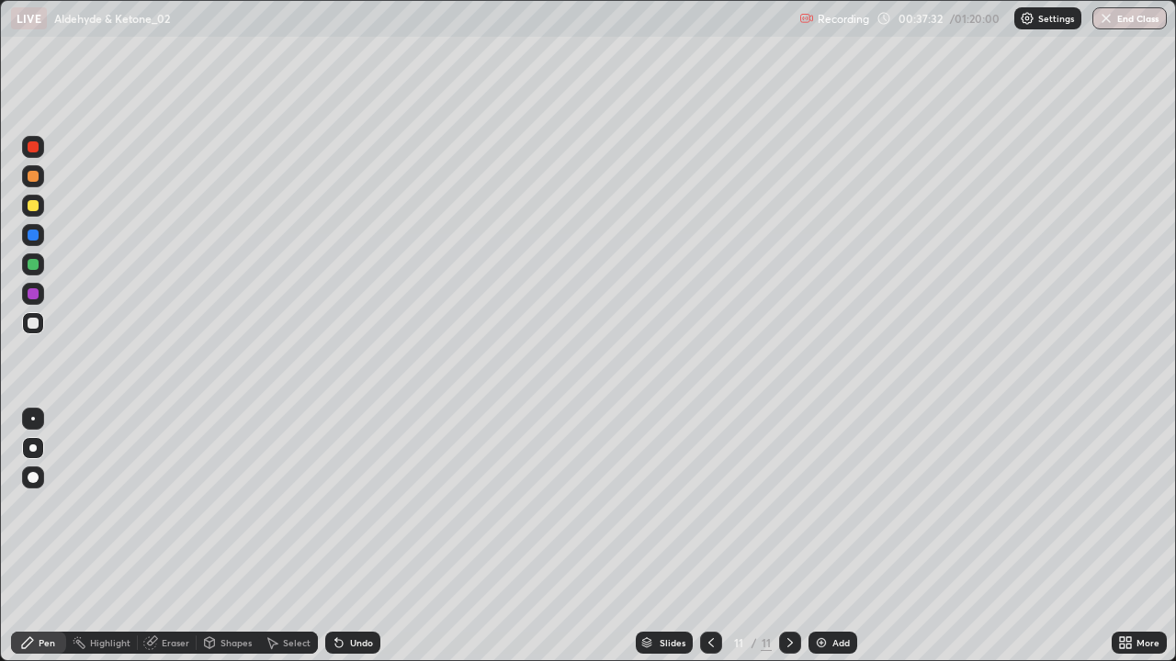
click at [29, 263] on div at bounding box center [33, 264] width 11 height 11
click at [351, 537] on div "Undo" at bounding box center [361, 642] width 23 height 9
click at [825, 537] on img at bounding box center [821, 643] width 15 height 15
click at [40, 320] on div at bounding box center [33, 323] width 22 height 22
click at [34, 206] on div at bounding box center [33, 205] width 11 height 11
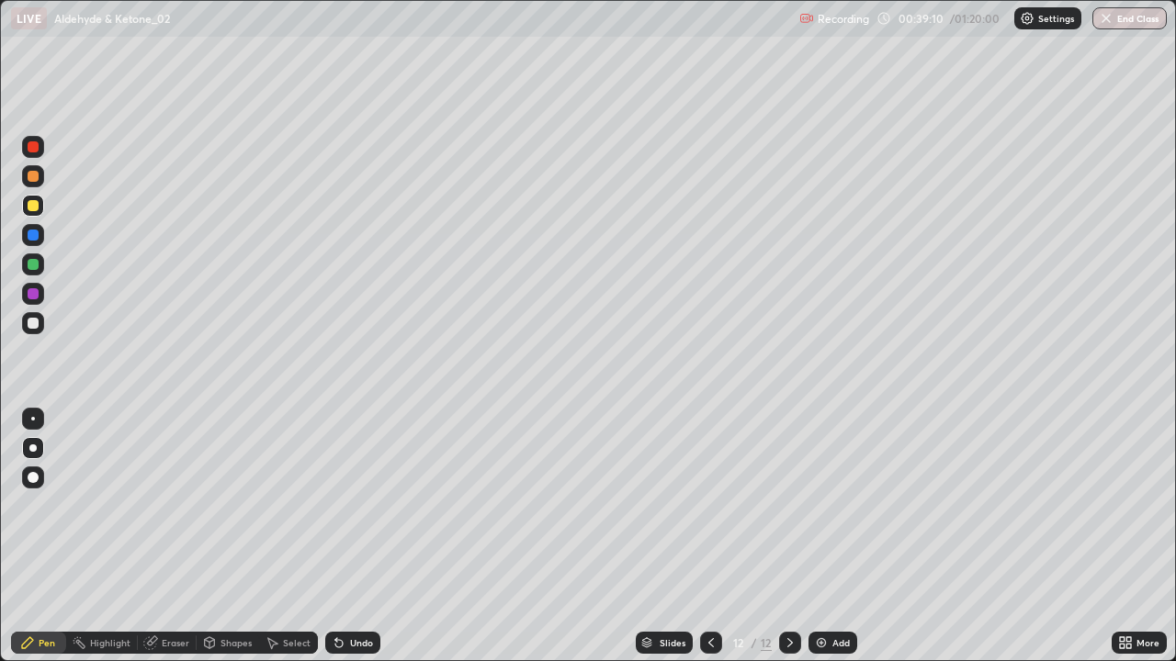
click at [31, 284] on div at bounding box center [33, 294] width 22 height 22
click at [34, 263] on div at bounding box center [33, 264] width 11 height 11
click at [35, 322] on div at bounding box center [33, 323] width 11 height 11
click at [33, 294] on div at bounding box center [33, 293] width 11 height 11
click at [28, 298] on div at bounding box center [33, 293] width 11 height 11
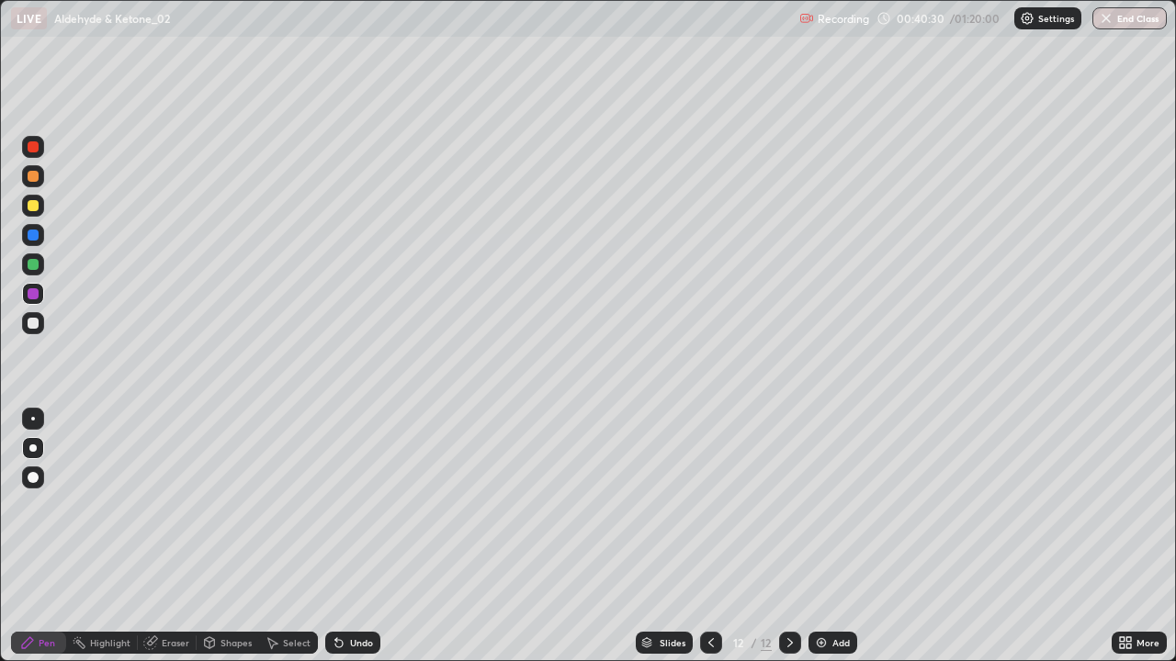
click at [37, 319] on div at bounding box center [33, 323] width 11 height 11
click at [830, 537] on div "Add" at bounding box center [832, 643] width 49 height 22
click at [33, 204] on div at bounding box center [33, 205] width 11 height 11
click at [284, 537] on div "Select" at bounding box center [288, 643] width 59 height 22
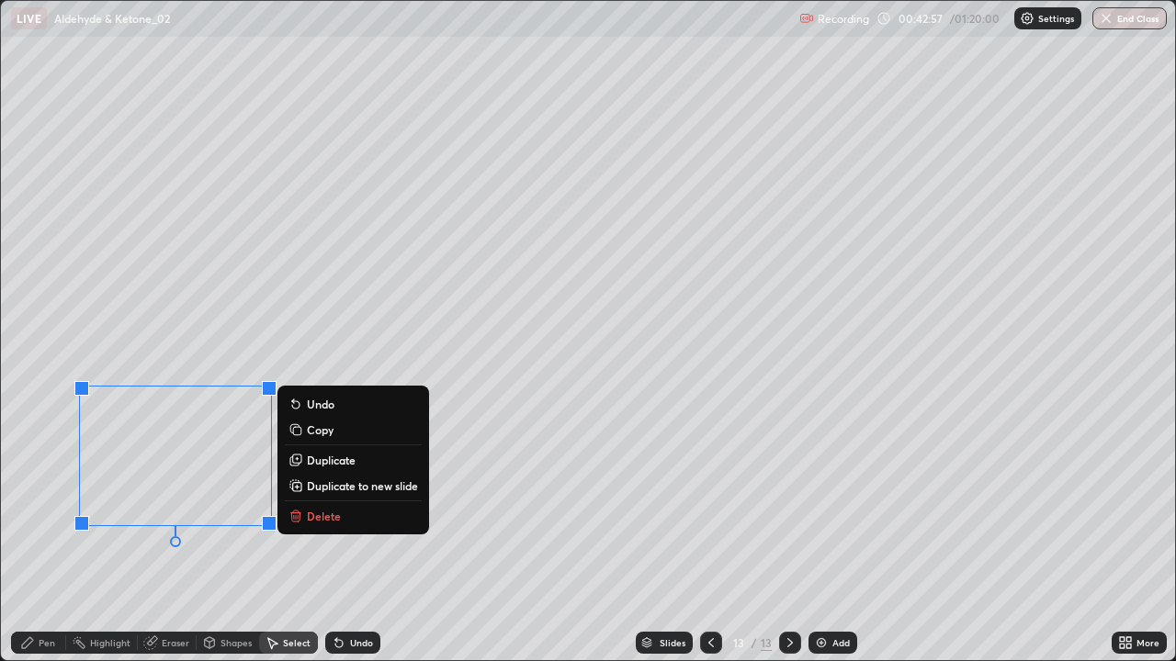
click at [311, 518] on p "Delete" at bounding box center [324, 516] width 34 height 15
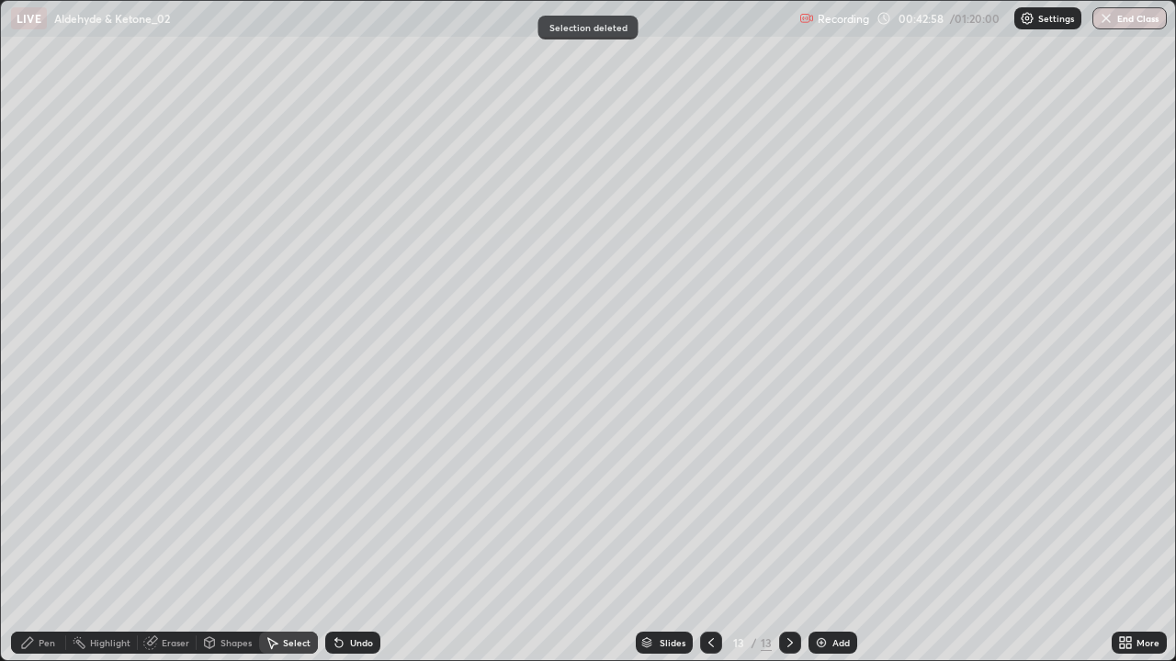
click at [37, 537] on div "Pen" at bounding box center [38, 643] width 55 height 22
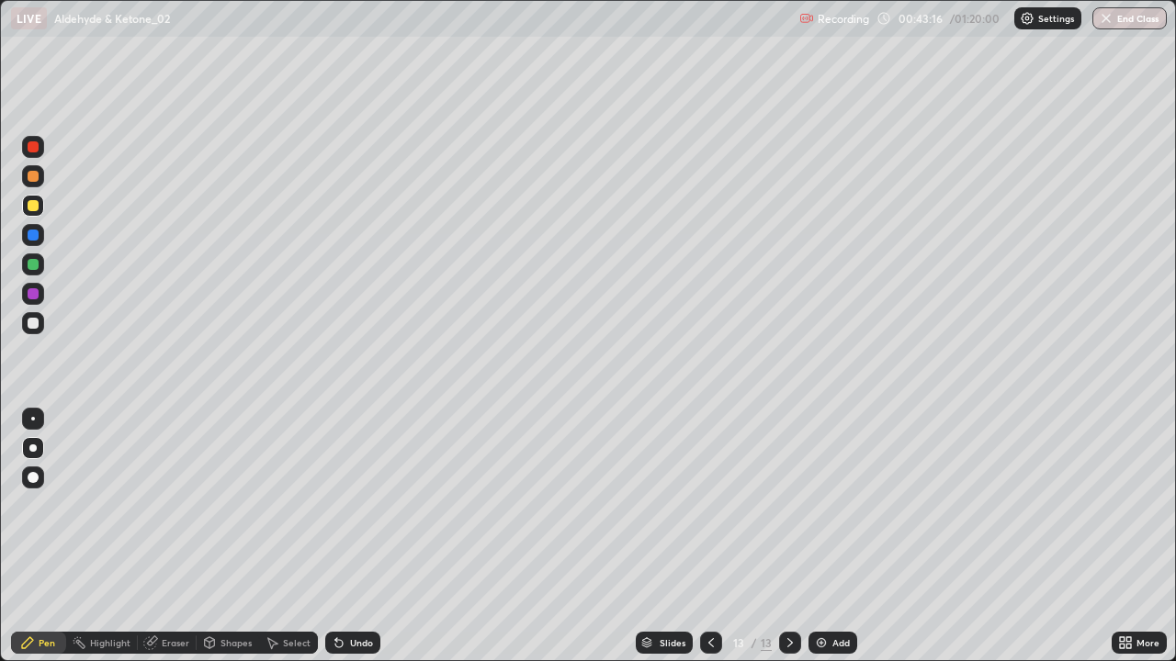
click at [31, 322] on div at bounding box center [33, 323] width 11 height 11
click at [345, 537] on div "Undo" at bounding box center [352, 643] width 55 height 22
click at [343, 537] on icon at bounding box center [339, 643] width 15 height 15
click at [335, 537] on icon at bounding box center [338, 643] width 7 height 7
click at [844, 537] on div "Add" at bounding box center [840, 642] width 17 height 9
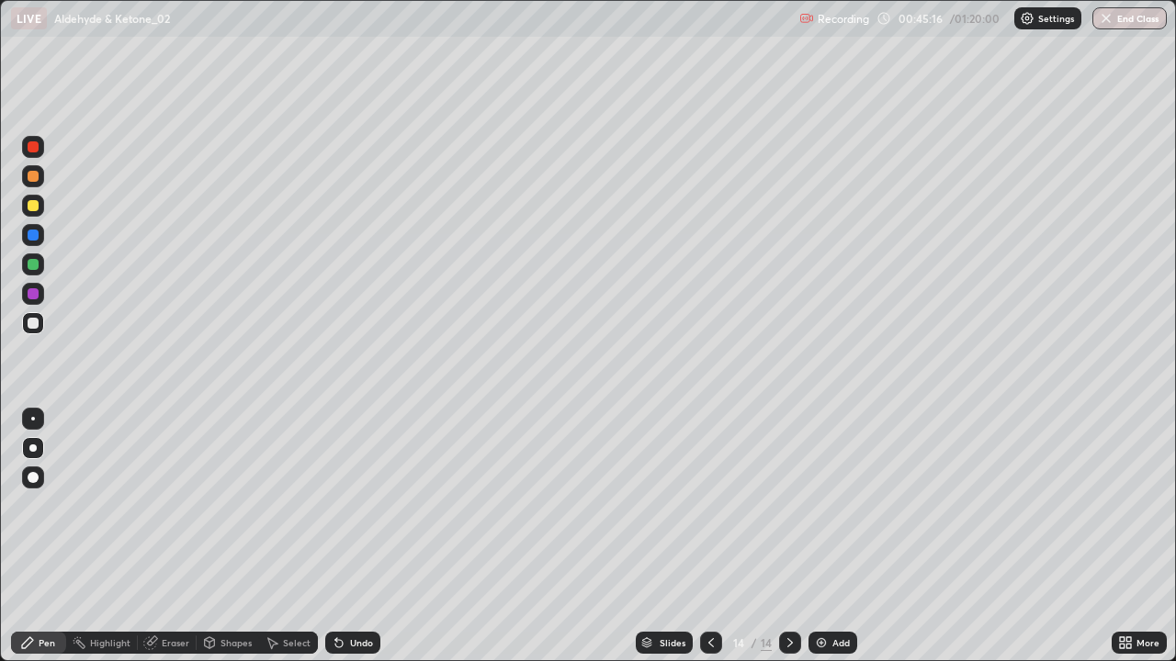
click at [31, 211] on div at bounding box center [33, 206] width 22 height 22
click at [35, 322] on div at bounding box center [33, 323] width 11 height 11
click at [32, 200] on div at bounding box center [33, 205] width 11 height 11
click at [832, 537] on div "Add" at bounding box center [840, 642] width 17 height 9
click at [31, 213] on div at bounding box center [33, 206] width 22 height 22
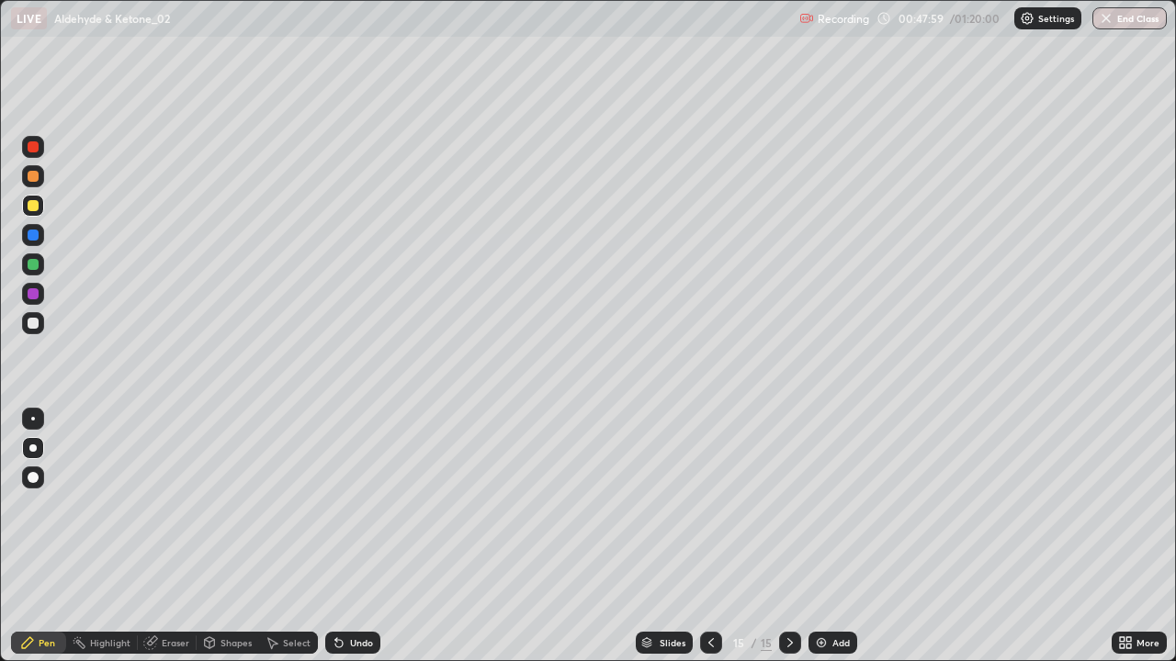
click at [706, 537] on icon at bounding box center [711, 643] width 15 height 15
click at [790, 537] on icon at bounding box center [790, 643] width 15 height 15
click at [29, 324] on div at bounding box center [33, 323] width 11 height 11
click at [35, 204] on div at bounding box center [33, 205] width 11 height 11
click at [33, 316] on div at bounding box center [33, 323] width 22 height 22
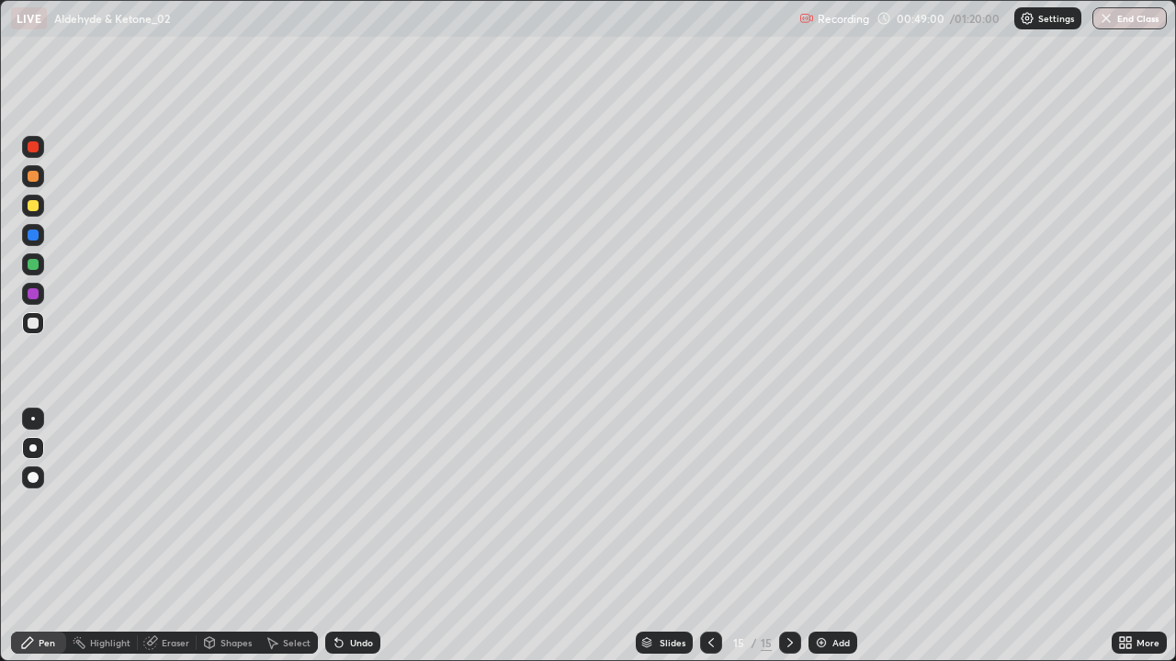
click at [28, 209] on div at bounding box center [33, 205] width 11 height 11
click at [36, 327] on div at bounding box center [33, 323] width 11 height 11
click at [38, 207] on div at bounding box center [33, 205] width 11 height 11
click at [26, 200] on div at bounding box center [33, 206] width 22 height 22
click at [29, 319] on div at bounding box center [33, 323] width 11 height 11
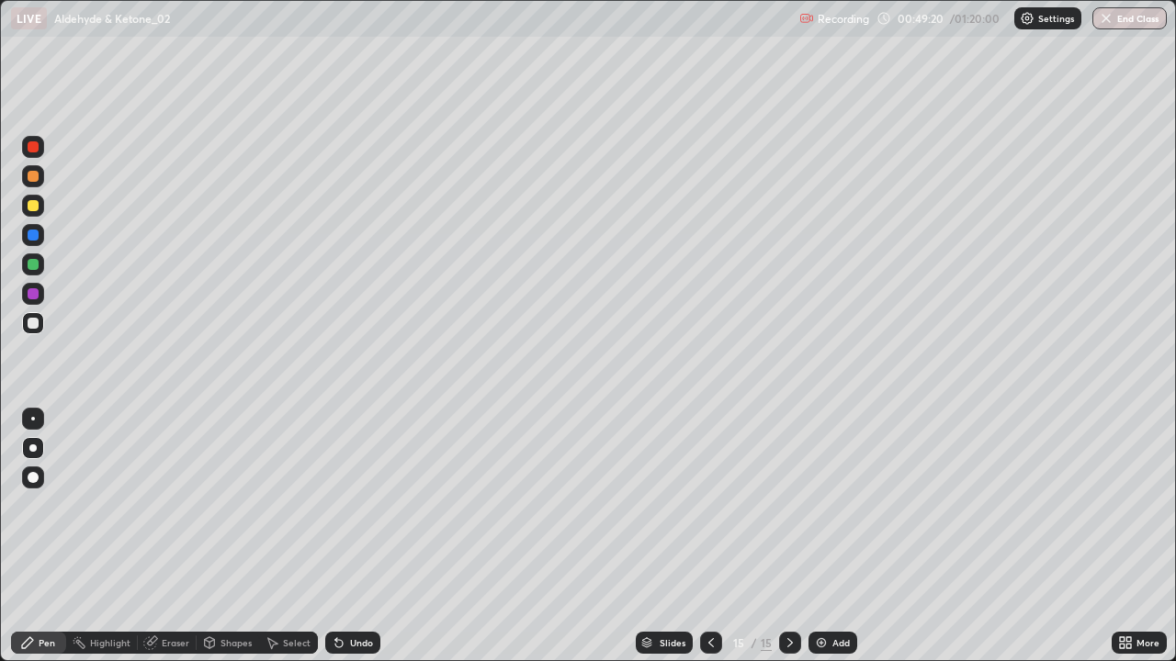
click at [28, 202] on div at bounding box center [33, 205] width 11 height 11
click at [35, 322] on div at bounding box center [33, 323] width 11 height 11
click at [347, 537] on div "Undo" at bounding box center [352, 643] width 55 height 22
click at [345, 537] on div "Undo" at bounding box center [352, 643] width 55 height 22
click at [348, 537] on div "Undo" at bounding box center [352, 643] width 55 height 22
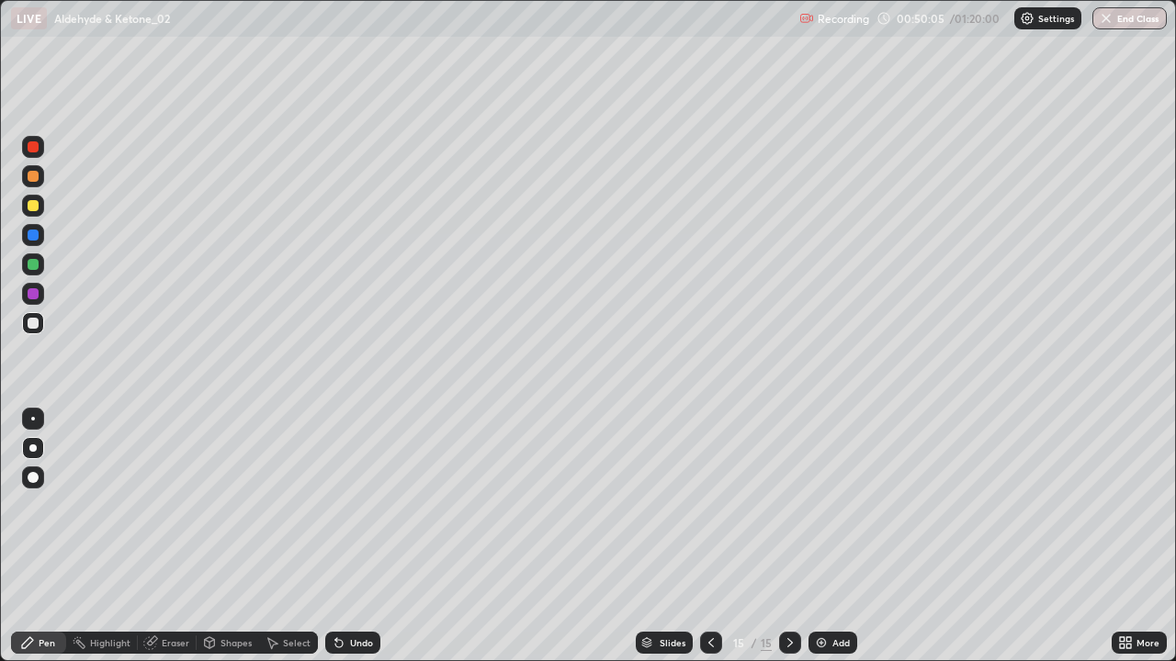
click at [347, 537] on div "Undo" at bounding box center [352, 643] width 55 height 22
click at [28, 208] on div at bounding box center [33, 205] width 11 height 11
click at [357, 537] on div "Undo" at bounding box center [361, 642] width 23 height 9
click at [33, 324] on div at bounding box center [33, 323] width 11 height 11
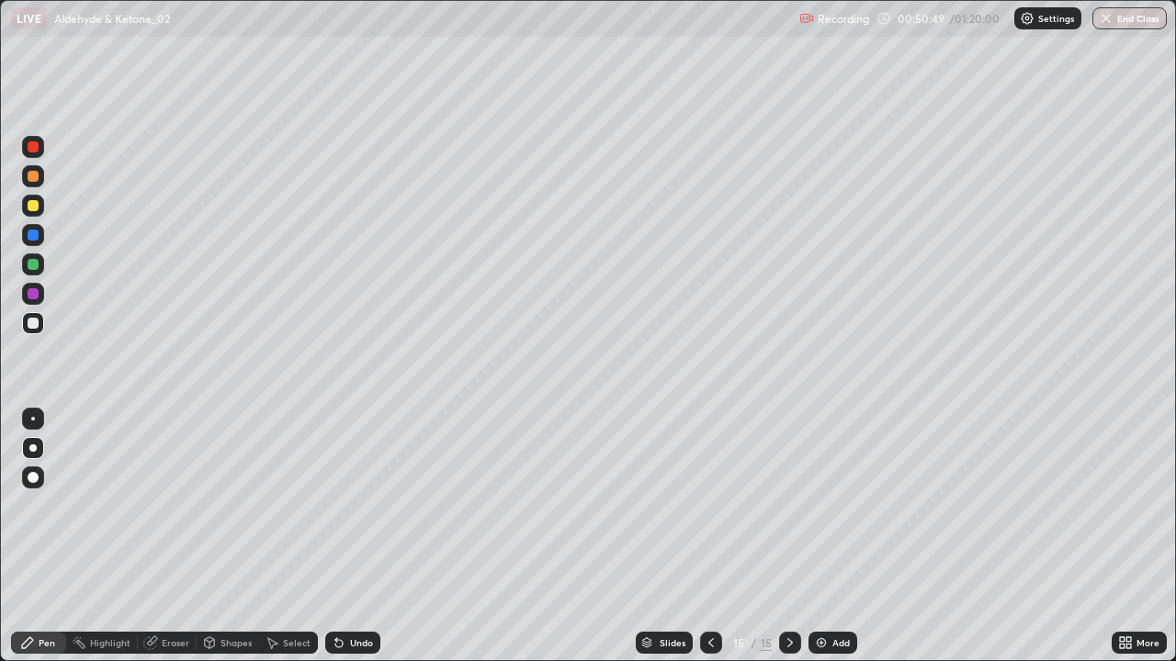
click at [35, 202] on div at bounding box center [33, 205] width 11 height 11
click at [343, 537] on icon at bounding box center [339, 643] width 15 height 15
click at [33, 324] on div at bounding box center [33, 323] width 11 height 11
click at [836, 537] on div "Add" at bounding box center [832, 643] width 49 height 22
click at [31, 318] on div at bounding box center [33, 323] width 11 height 11
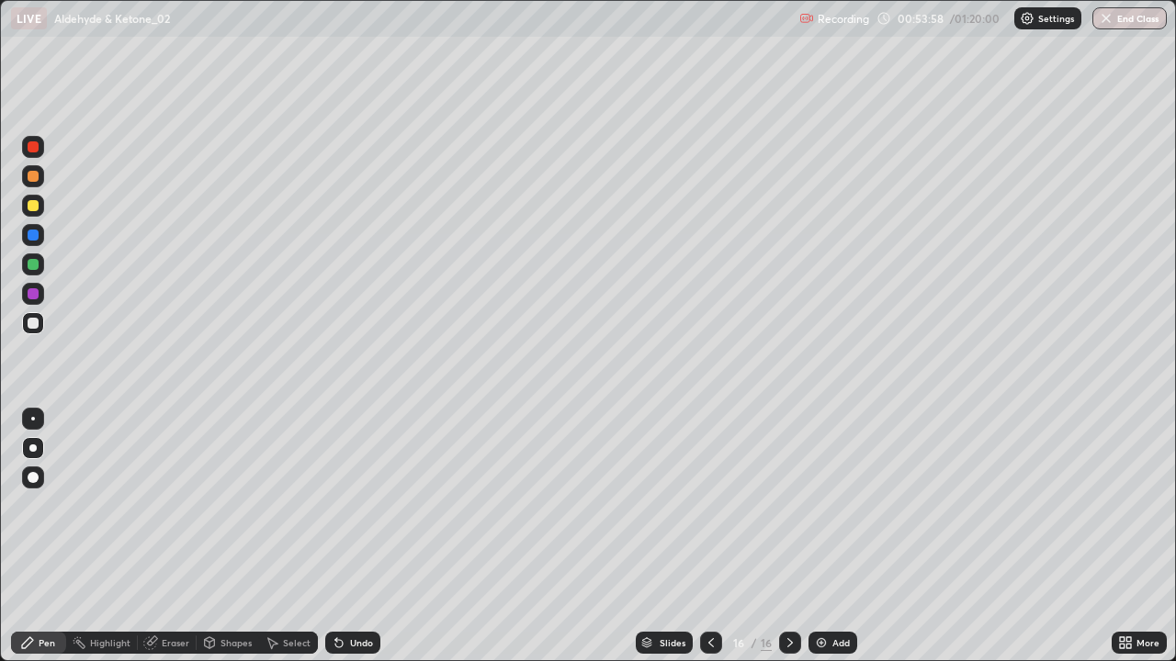
click at [40, 205] on div at bounding box center [33, 206] width 22 height 22
click at [32, 328] on div at bounding box center [33, 323] width 11 height 11
click at [34, 294] on div at bounding box center [33, 293] width 11 height 11
click at [31, 318] on div at bounding box center [33, 323] width 11 height 11
click at [33, 202] on div at bounding box center [33, 205] width 11 height 11
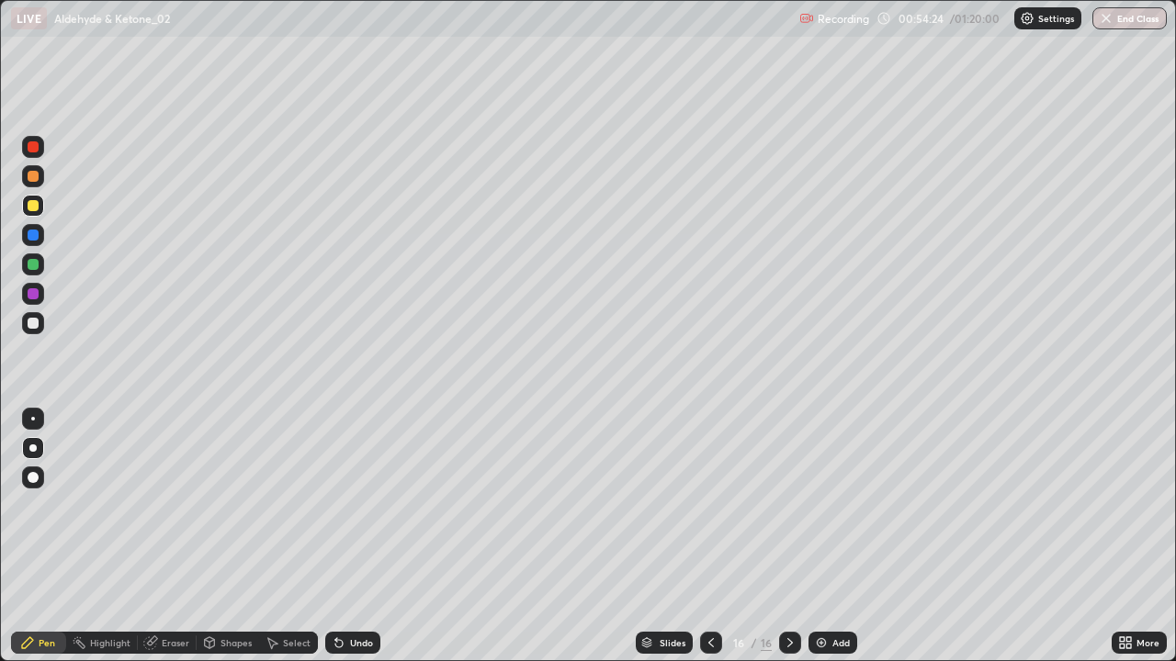
click at [41, 206] on div at bounding box center [33, 206] width 22 height 22
click at [28, 322] on div at bounding box center [33, 323] width 11 height 11
click at [31, 204] on div at bounding box center [33, 205] width 11 height 11
click at [31, 294] on div at bounding box center [33, 293] width 11 height 11
click at [34, 323] on div at bounding box center [33, 323] width 11 height 11
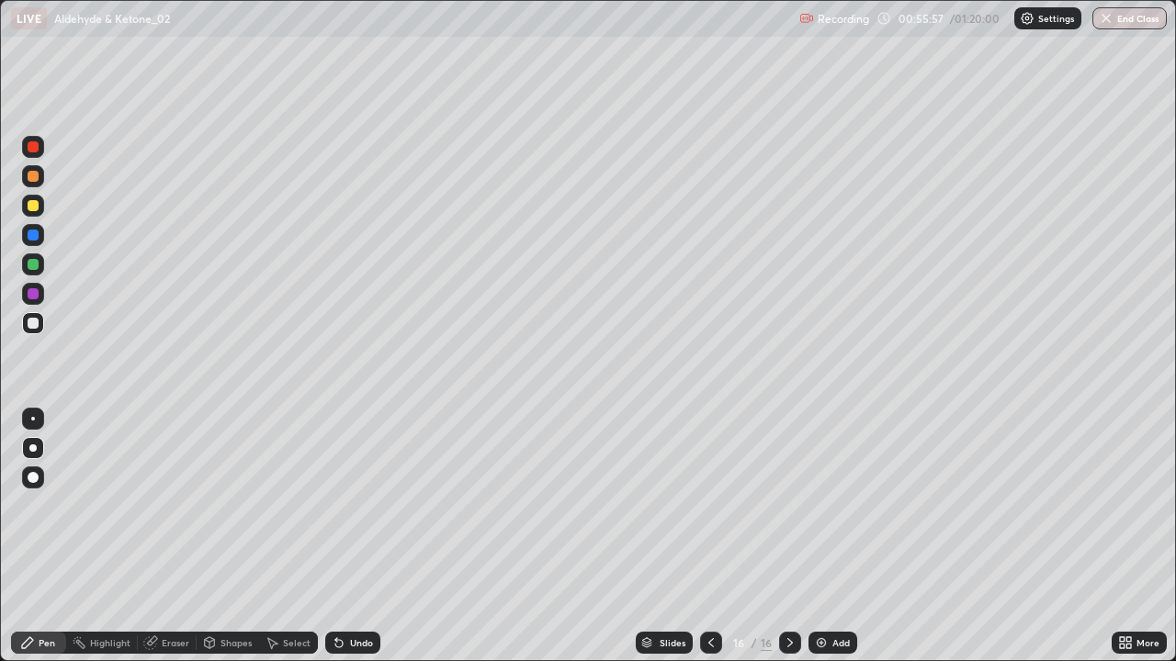
click at [29, 322] on div at bounding box center [33, 323] width 11 height 11
click at [29, 296] on div at bounding box center [33, 293] width 11 height 11
click at [34, 206] on div at bounding box center [33, 205] width 11 height 11
click at [351, 537] on div "Undo" at bounding box center [361, 642] width 23 height 9
click at [825, 537] on img at bounding box center [821, 643] width 15 height 15
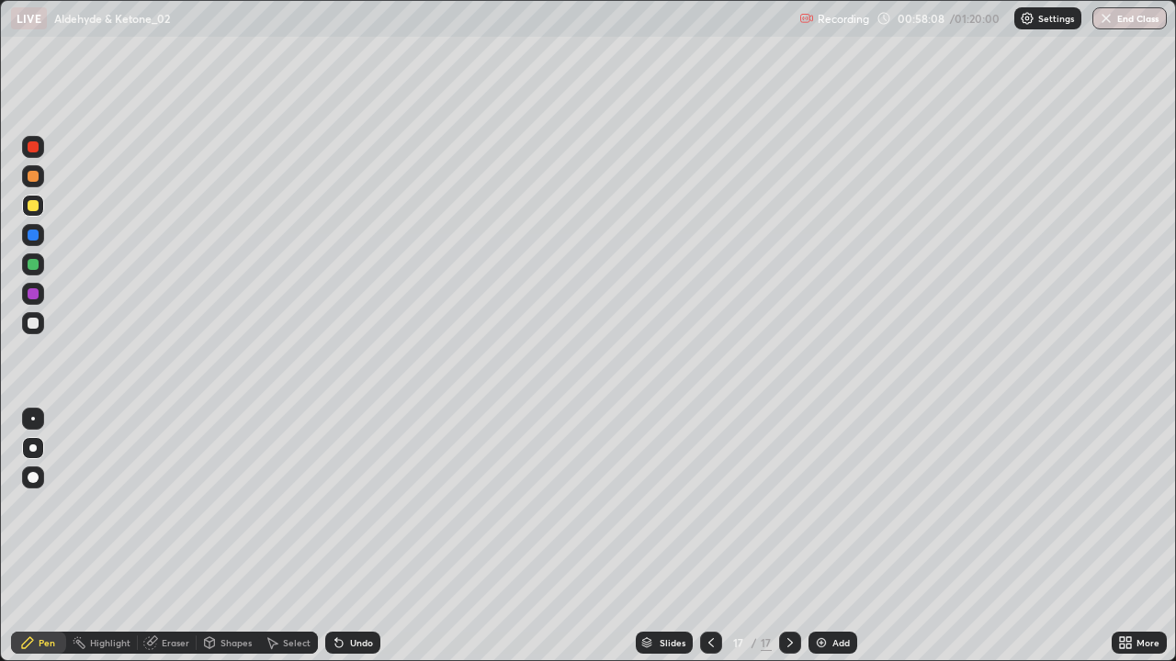
click at [36, 327] on div at bounding box center [33, 323] width 11 height 11
click at [29, 206] on div at bounding box center [33, 205] width 11 height 11
click at [340, 537] on icon at bounding box center [339, 643] width 15 height 15
click at [336, 537] on icon at bounding box center [338, 643] width 7 height 7
click at [37, 205] on div at bounding box center [33, 205] width 11 height 11
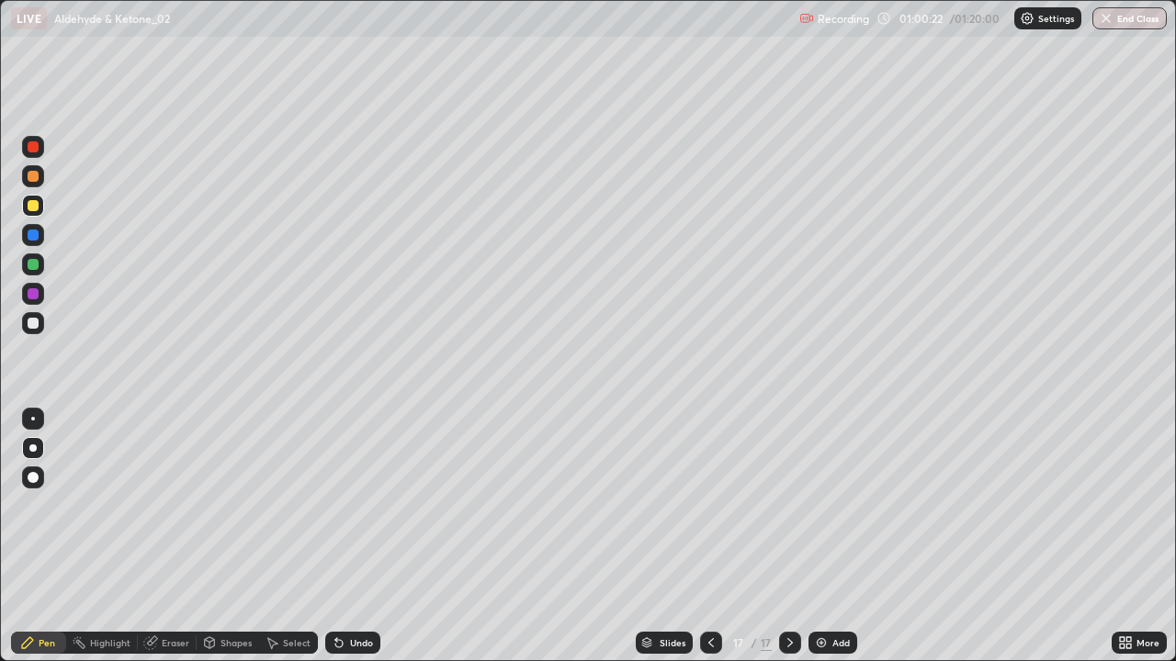
click at [33, 324] on div at bounding box center [33, 323] width 11 height 11
click at [817, 537] on img at bounding box center [821, 643] width 15 height 15
click at [37, 264] on div at bounding box center [33, 264] width 11 height 11
click at [31, 202] on div at bounding box center [33, 205] width 11 height 11
click at [32, 322] on div at bounding box center [33, 323] width 11 height 11
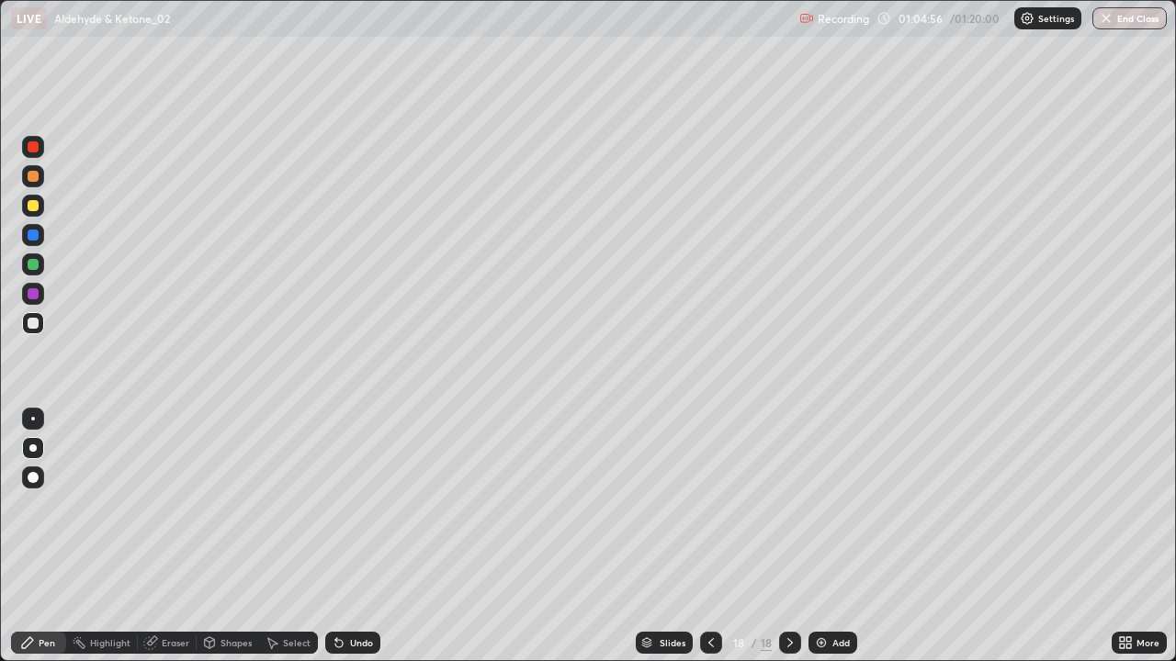
click at [832, 537] on div "Add" at bounding box center [840, 642] width 17 height 9
click at [33, 200] on div at bounding box center [33, 205] width 11 height 11
click at [32, 322] on div at bounding box center [33, 323] width 11 height 11
click at [28, 268] on div at bounding box center [33, 264] width 11 height 11
click at [832, 537] on div "Add" at bounding box center [840, 642] width 17 height 9
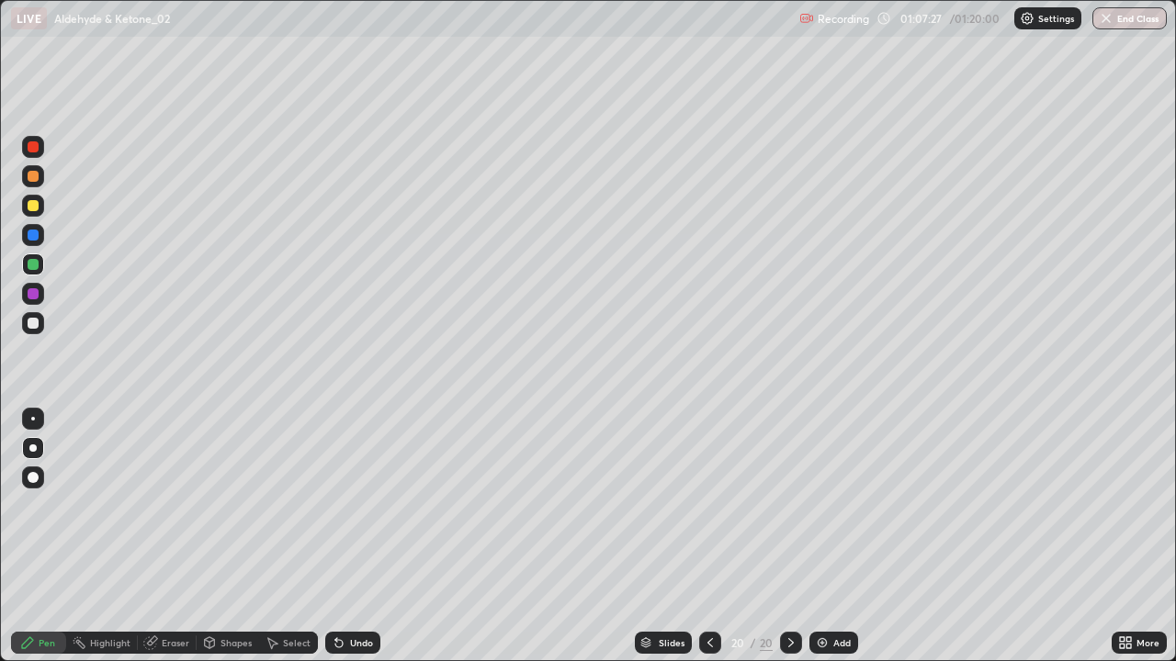
click at [31, 210] on div at bounding box center [33, 205] width 11 height 11
click at [22, 331] on div at bounding box center [33, 323] width 22 height 22
click at [35, 290] on div at bounding box center [33, 293] width 11 height 11
click at [35, 205] on div at bounding box center [33, 205] width 11 height 11
click at [353, 537] on div "Undo" at bounding box center [361, 642] width 23 height 9
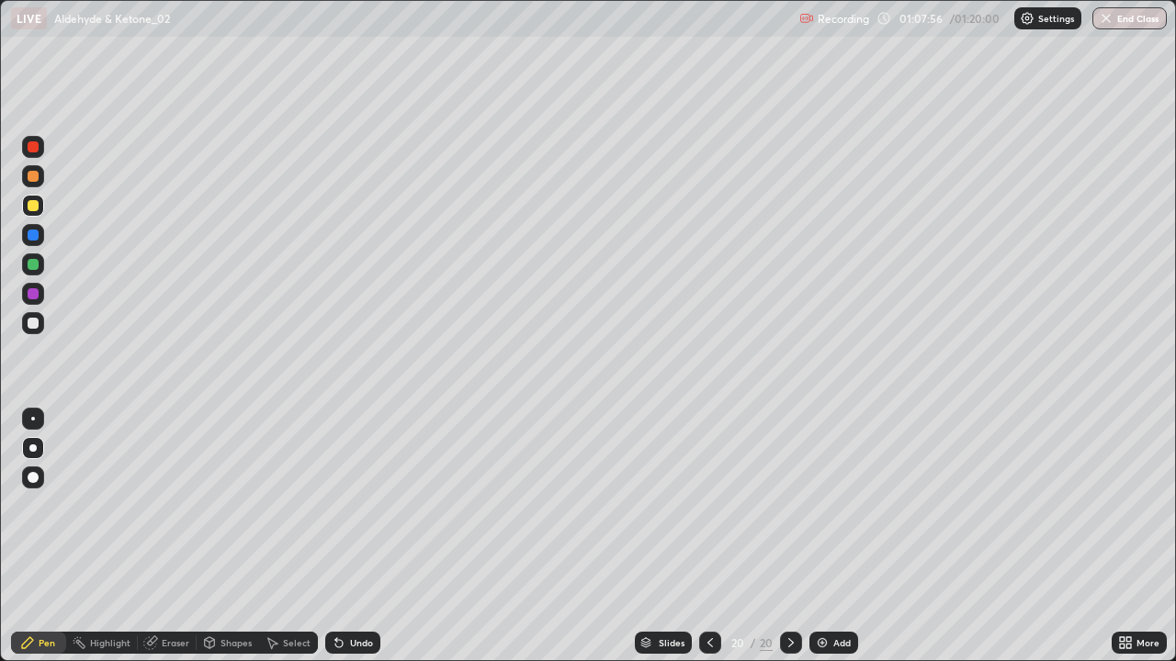
click at [350, 537] on div "Undo" at bounding box center [361, 642] width 23 height 9
click at [352, 537] on div "Undo" at bounding box center [361, 642] width 23 height 9
click at [28, 213] on div at bounding box center [33, 206] width 22 height 22
click at [32, 316] on div at bounding box center [33, 323] width 22 height 22
click at [29, 204] on div at bounding box center [33, 205] width 11 height 11
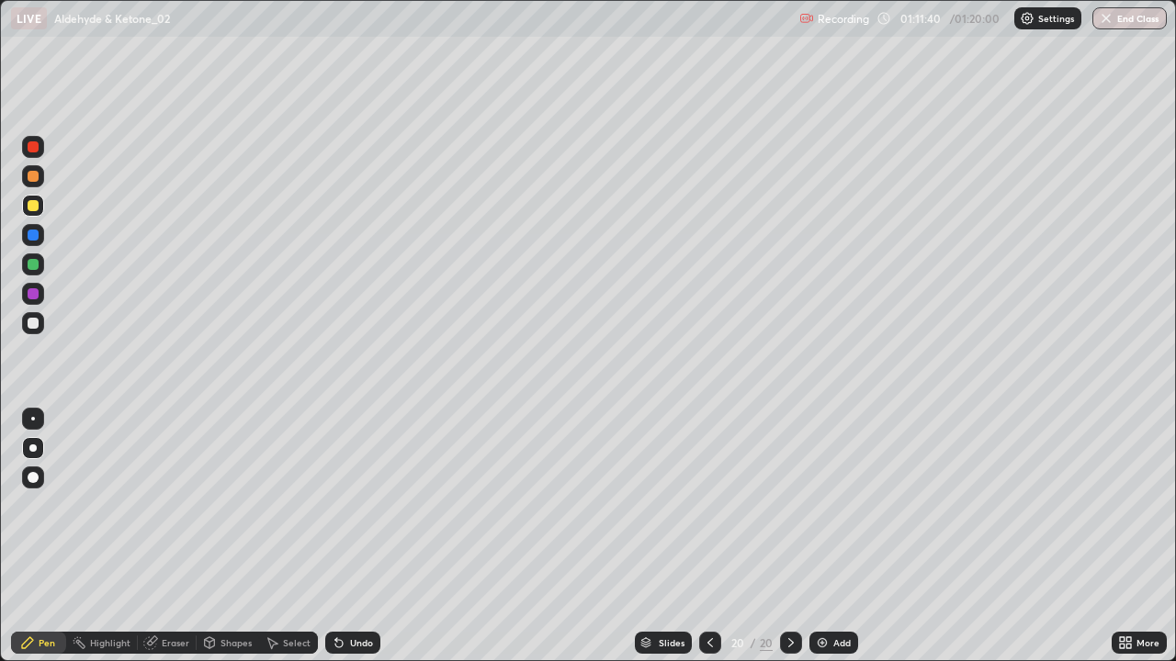
click at [830, 537] on div "Add" at bounding box center [833, 643] width 49 height 22
click at [31, 174] on div at bounding box center [33, 176] width 11 height 11
click at [164, 537] on div "Eraser" at bounding box center [176, 642] width 28 height 9
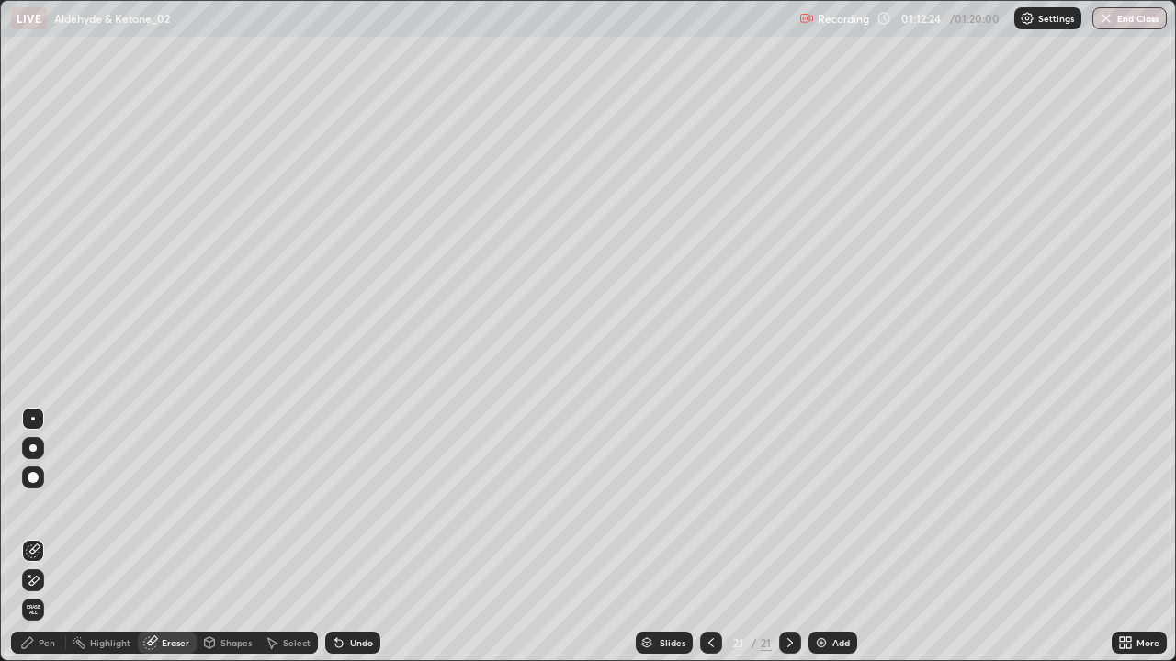
click at [51, 537] on div "Pen" at bounding box center [38, 643] width 55 height 22
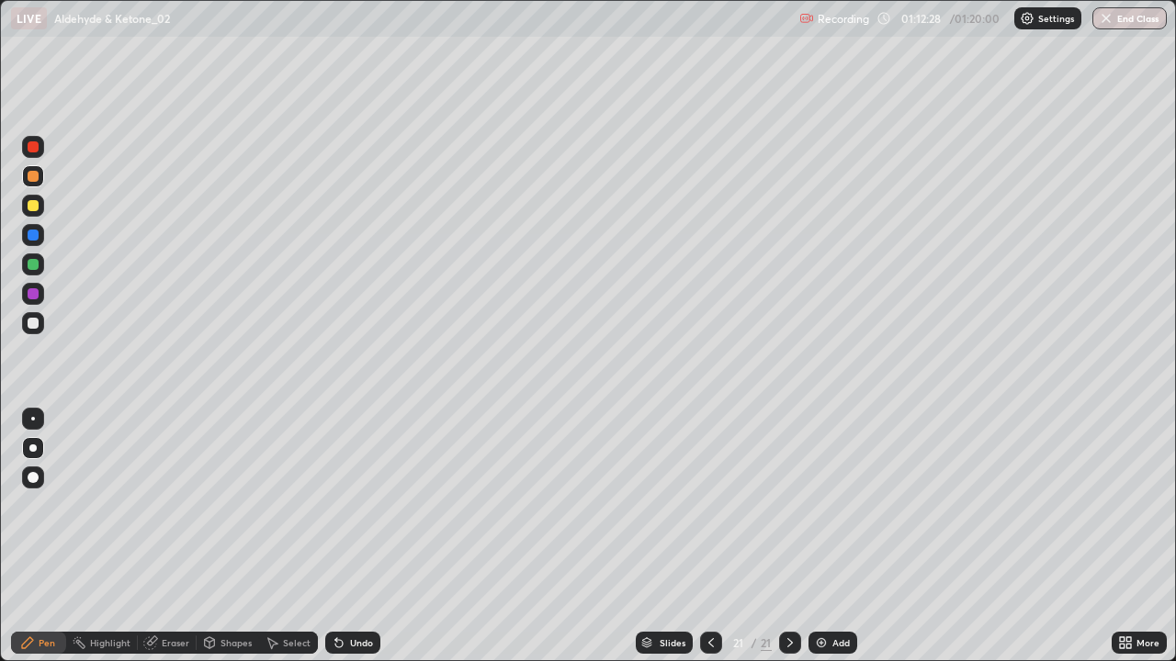
click at [169, 537] on div "Eraser" at bounding box center [176, 642] width 28 height 9
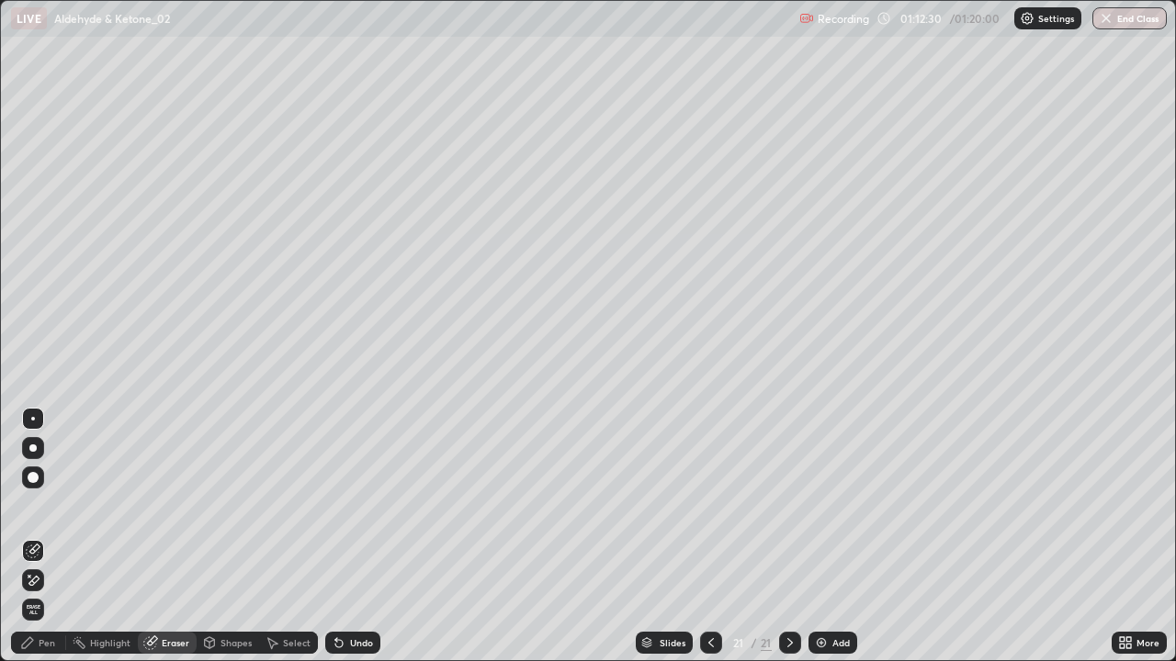
click at [48, 537] on div "Pen" at bounding box center [47, 642] width 17 height 9
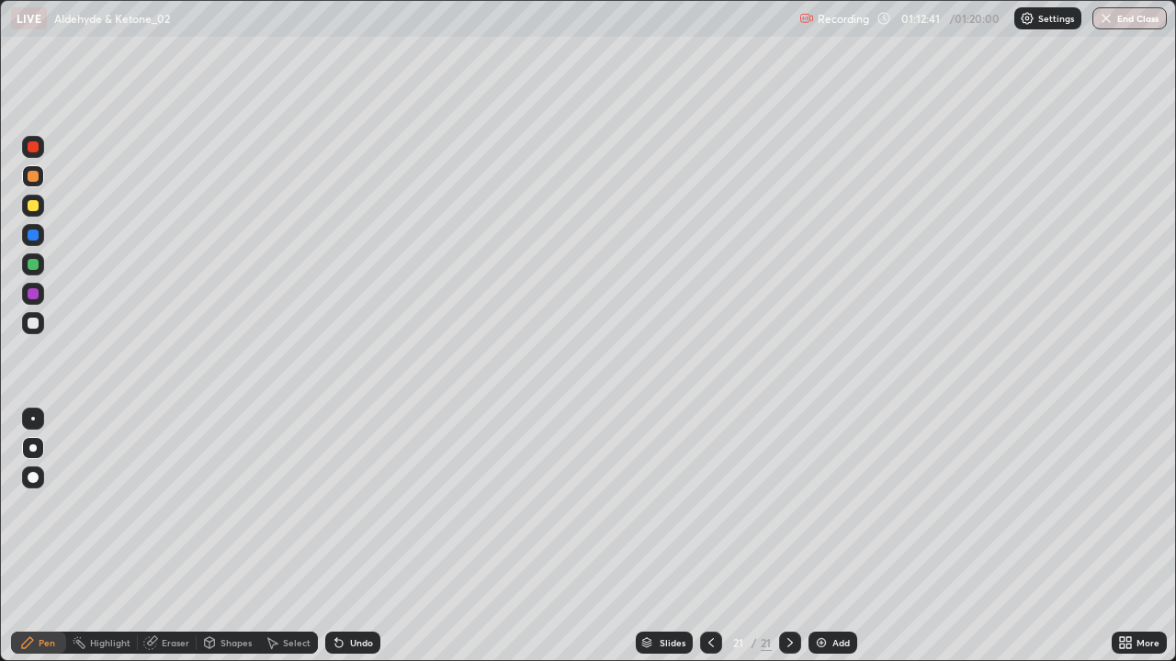
click at [31, 314] on div at bounding box center [33, 323] width 22 height 22
click at [34, 216] on div at bounding box center [33, 206] width 22 height 22
click at [1132, 21] on button "End Class" at bounding box center [1129, 18] width 74 height 22
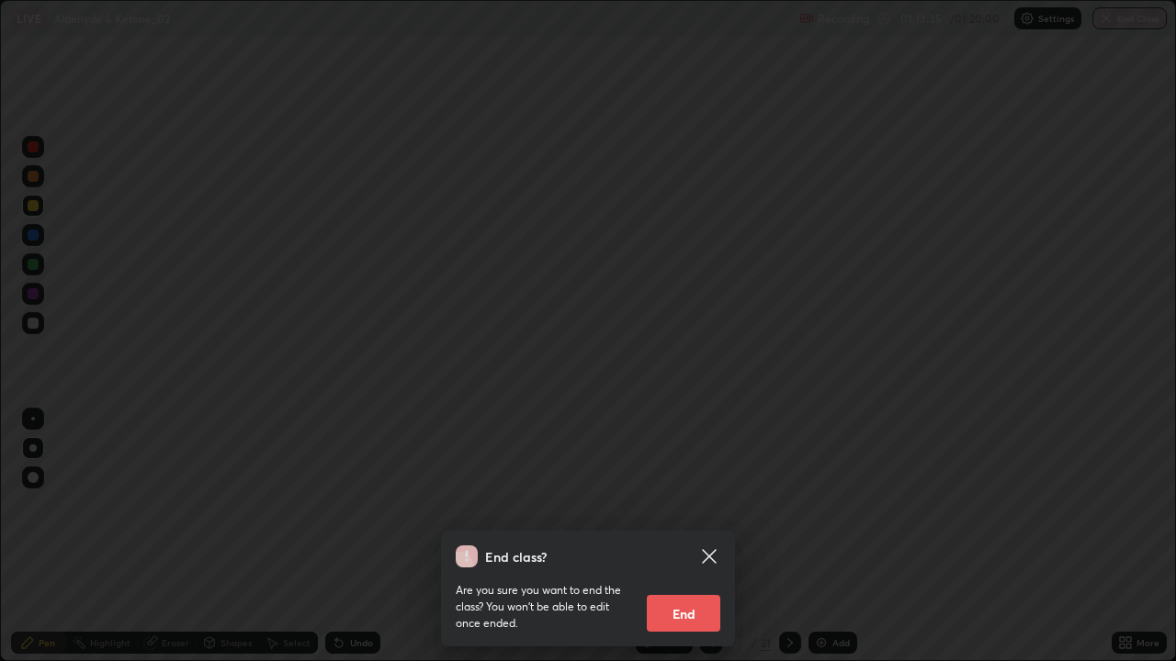
click at [766, 502] on div "End class? Are you sure you want to end the class? You won’t be able to edit on…" at bounding box center [588, 330] width 1176 height 661
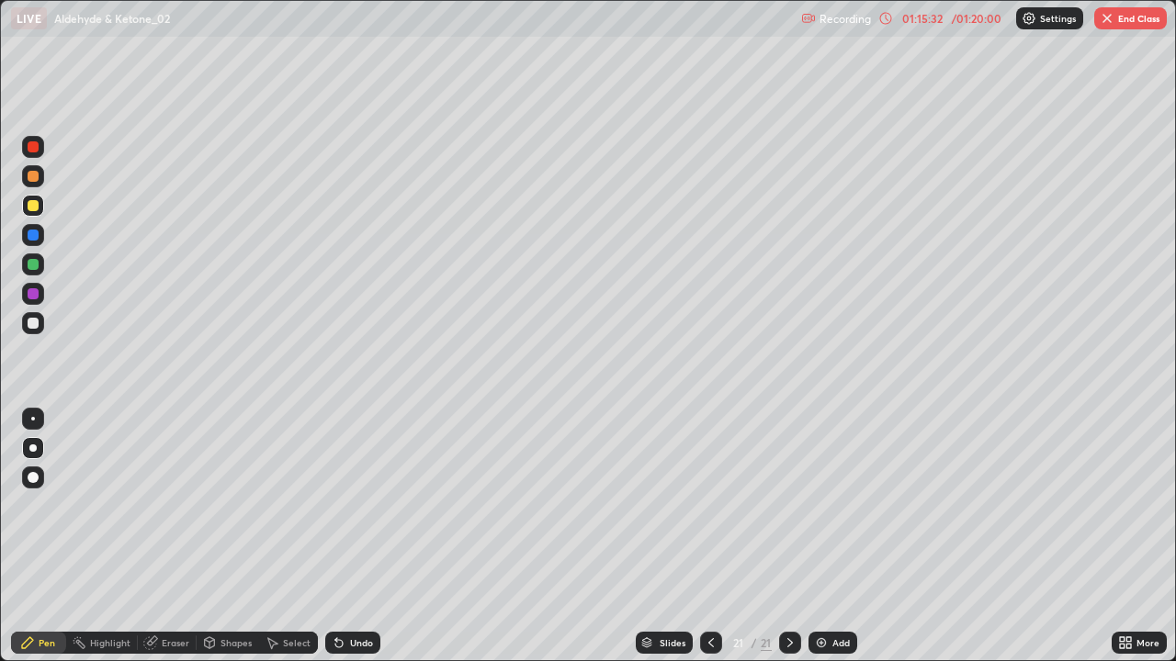
click at [1125, 15] on button "End Class" at bounding box center [1130, 18] width 73 height 22
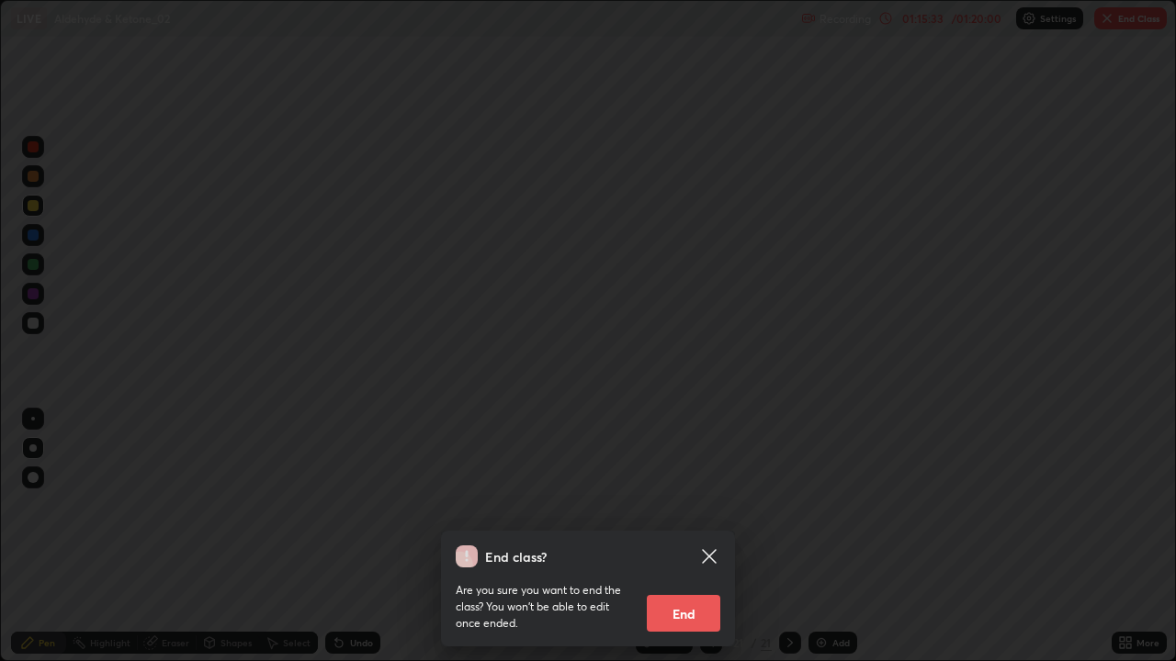
click at [683, 537] on button "End" at bounding box center [683, 613] width 73 height 37
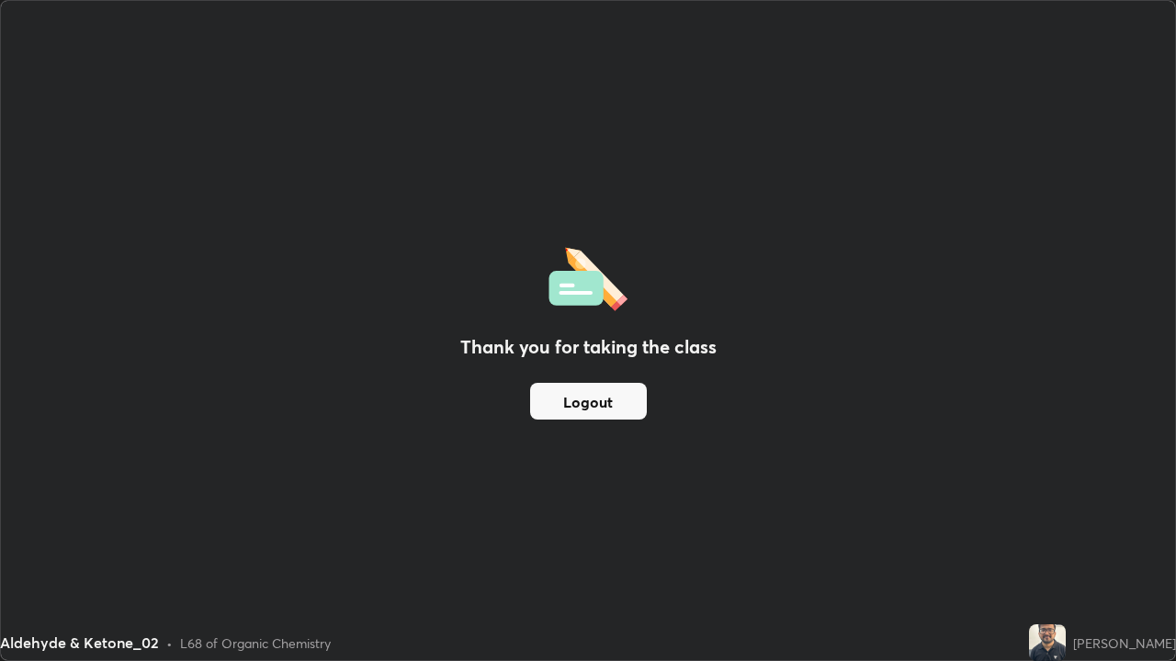
click at [561, 51] on div "Thank you for taking the class Logout" at bounding box center [588, 331] width 1174 height 660
click at [582, 42] on div "Thank you for taking the class Logout" at bounding box center [588, 331] width 1174 height 660
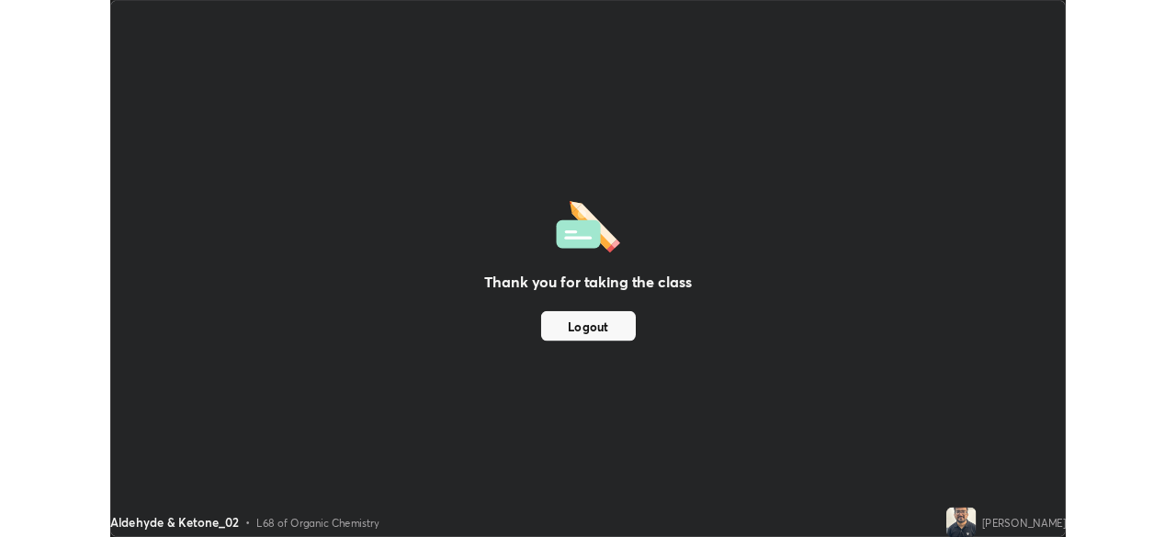
scroll to position [91329, 90692]
